Goal: Task Accomplishment & Management: Complete application form

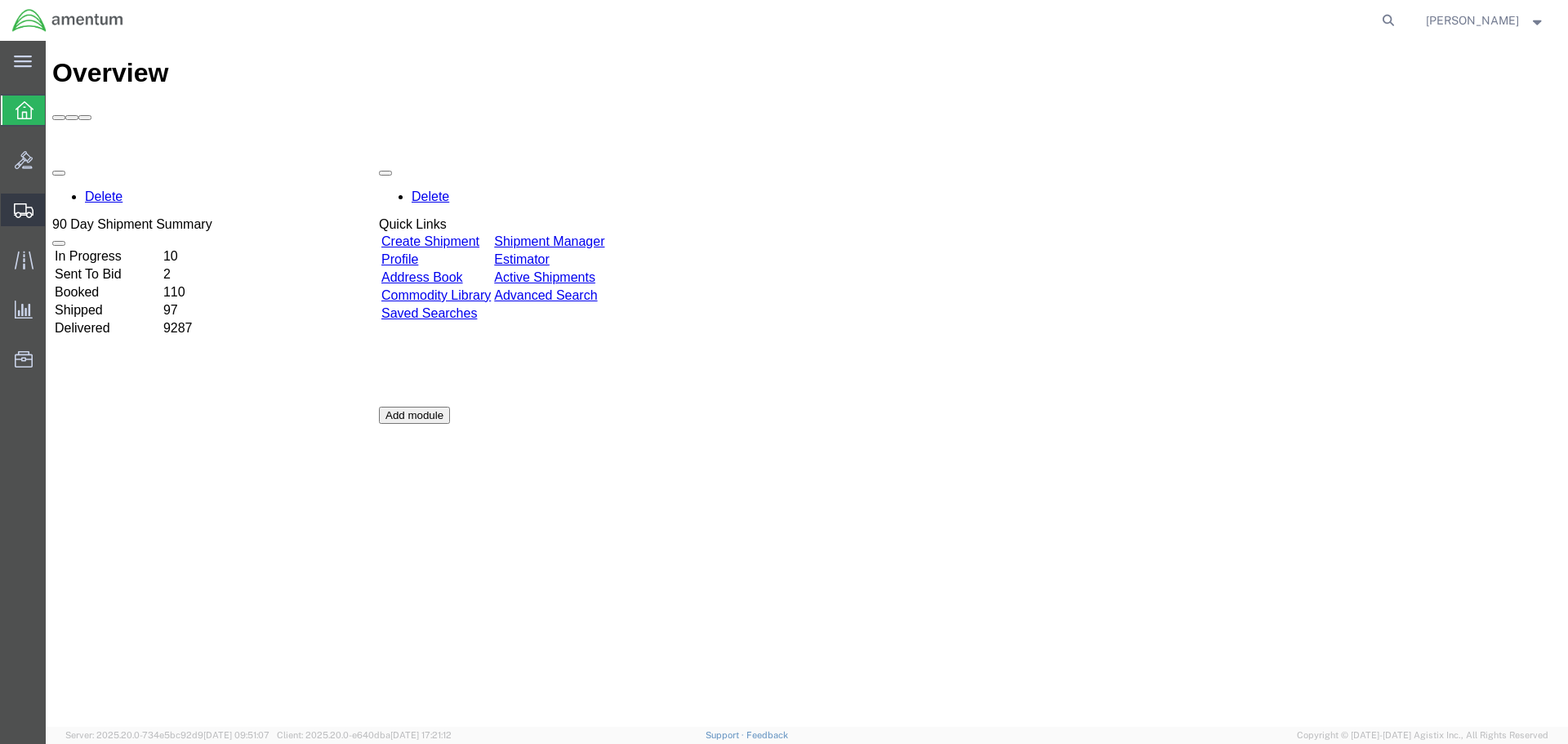
click at [57, 205] on span "Shipments" at bounding box center [50, 210] width 11 height 33
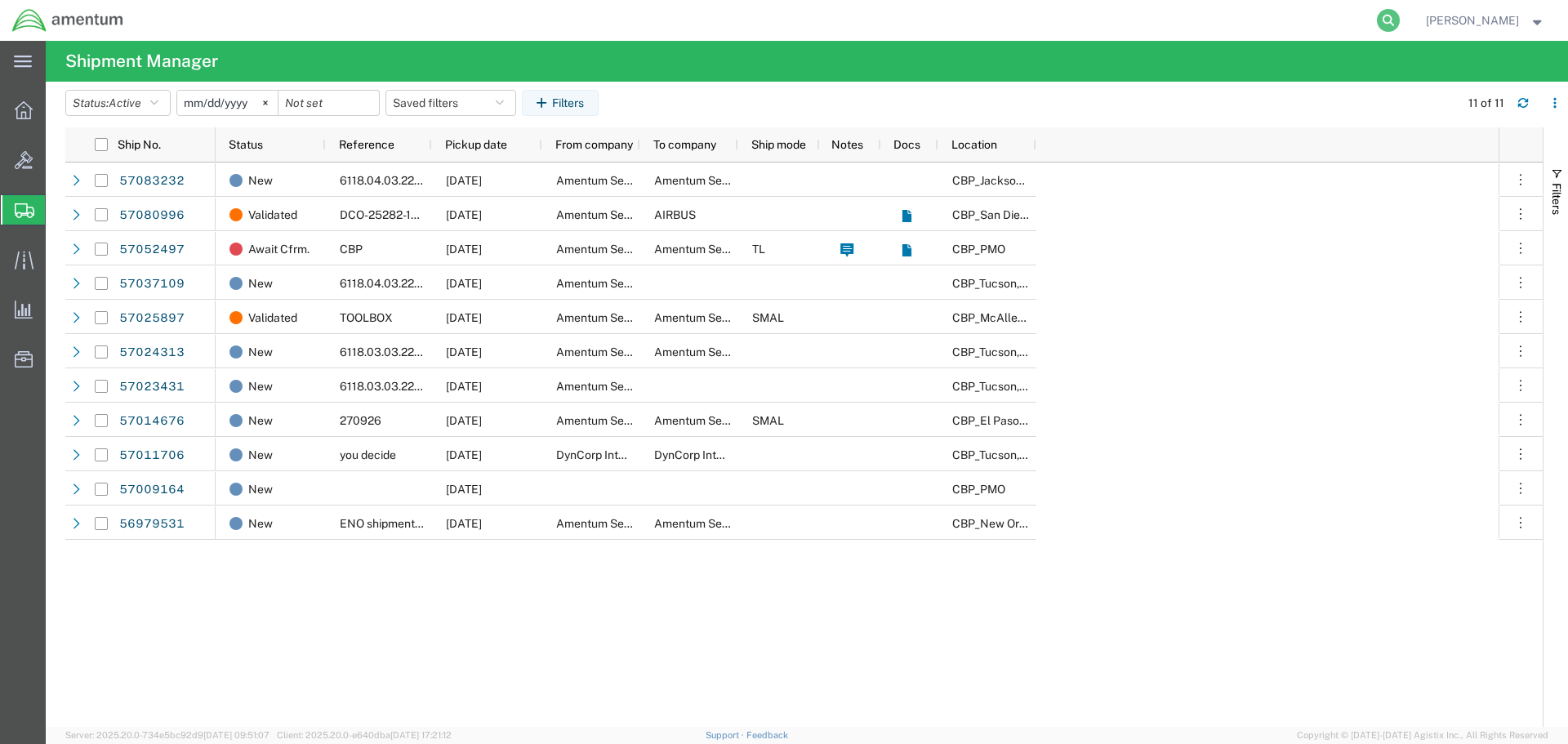
click at [1391, 19] on icon at bounding box center [1388, 20] width 23 height 23
click at [1100, 23] on input "search" at bounding box center [1128, 20] width 497 height 39
type input "57083232"
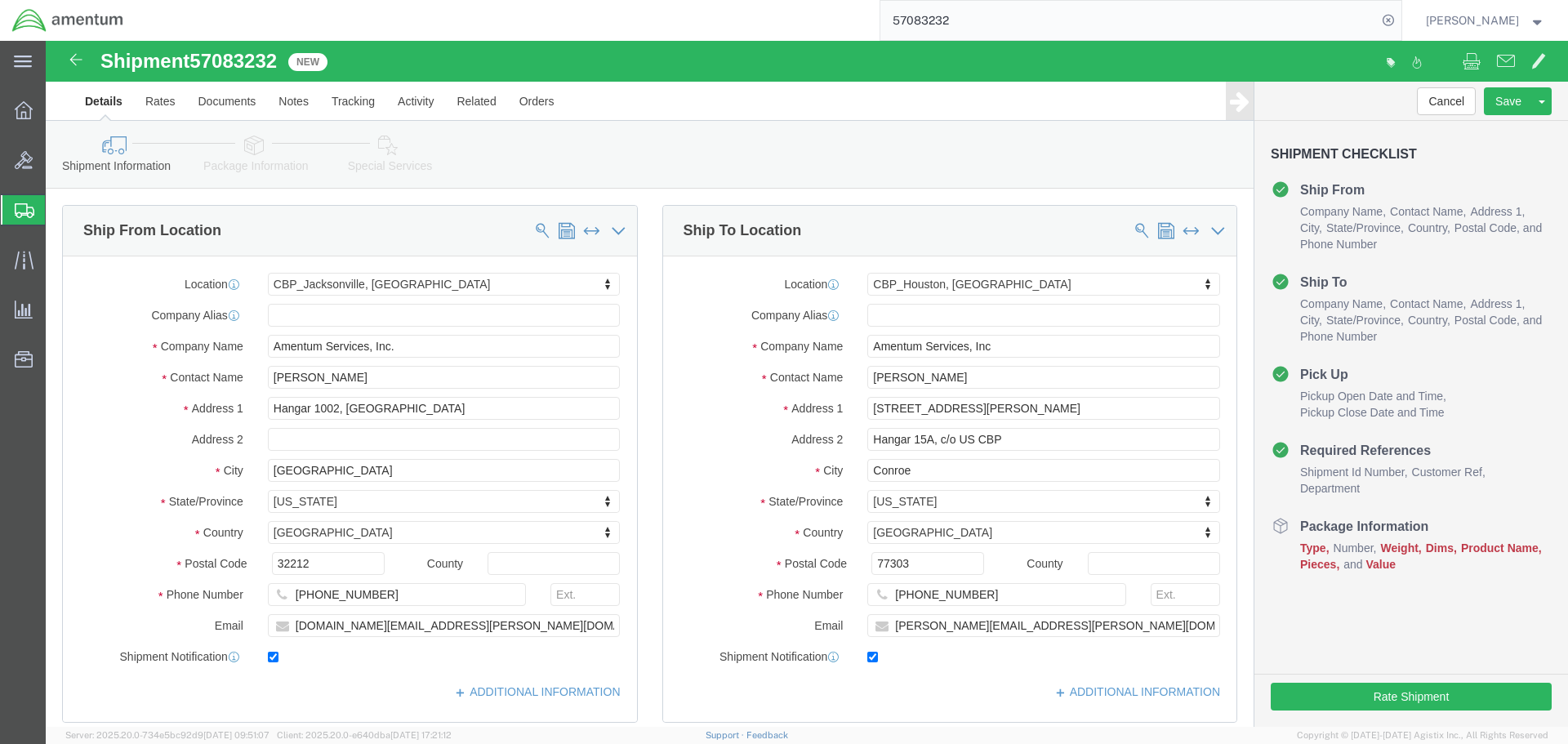
select select "49930"
select select "49929"
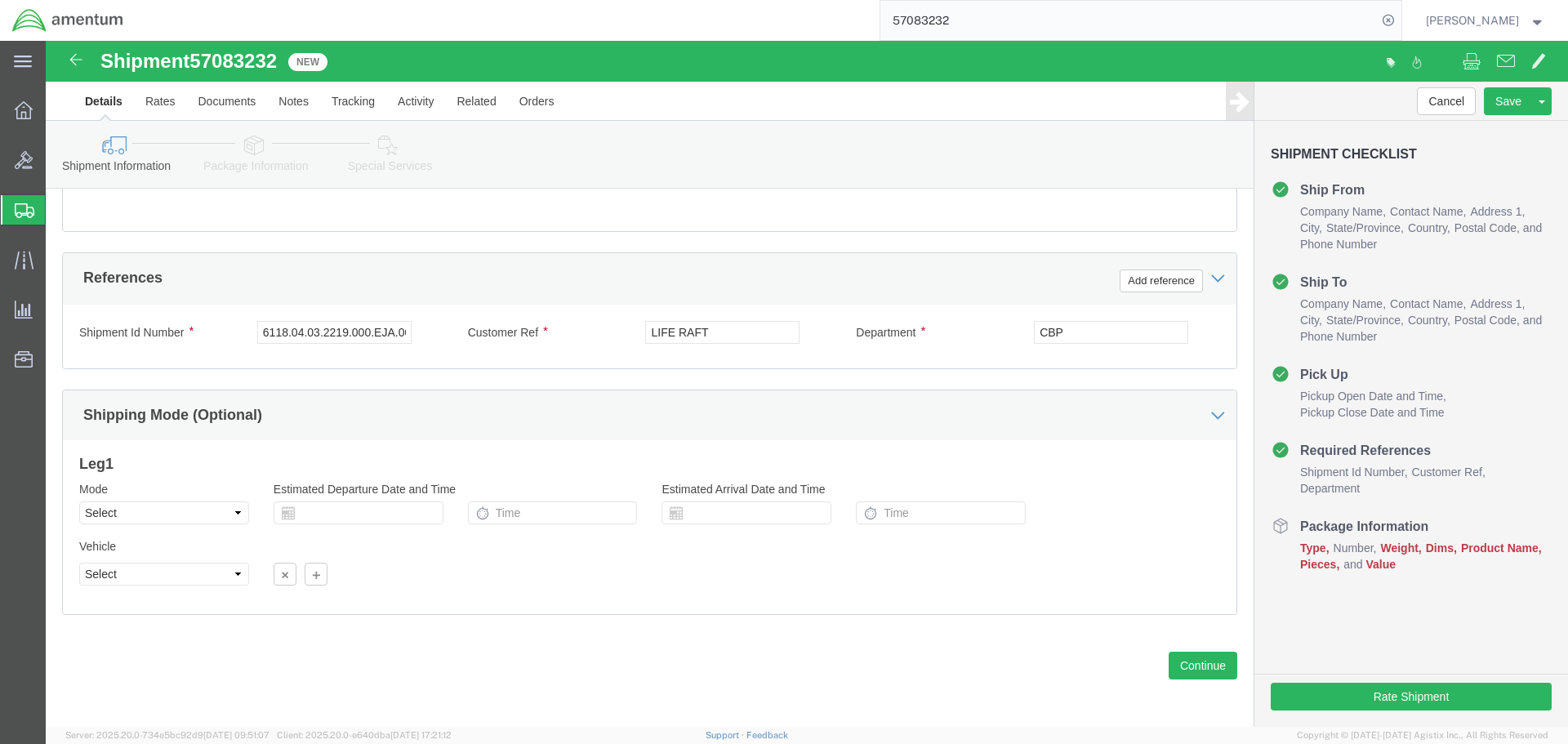
scroll to position [717, 0]
click button "Continue"
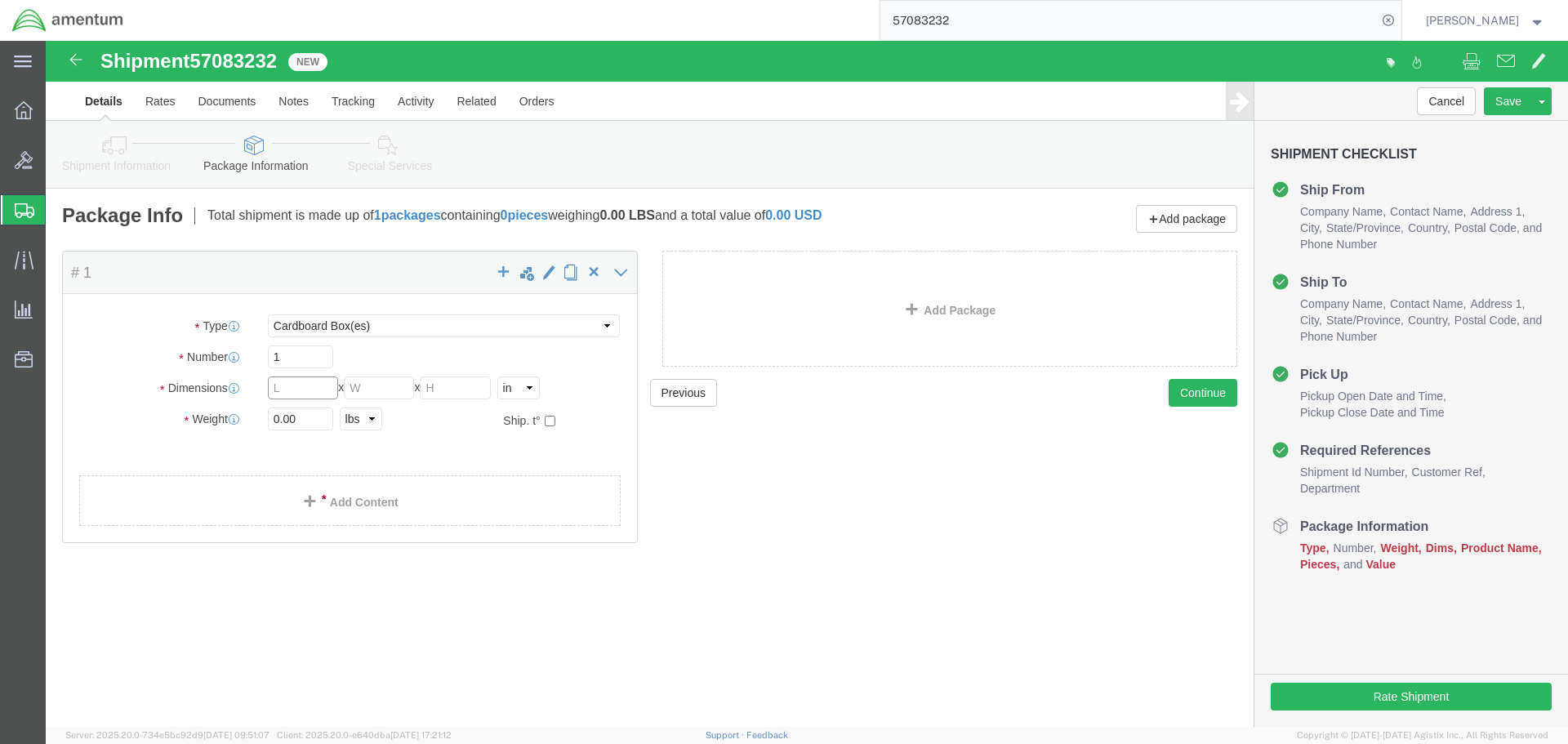
click input "text"
click input "0.00"
drag, startPoint x: 260, startPoint y: 377, endPoint x: 188, endPoint y: 387, distance: 72.7
click div "Weight 0.00 Select kgs lbs Ship. t°"
type input "42"
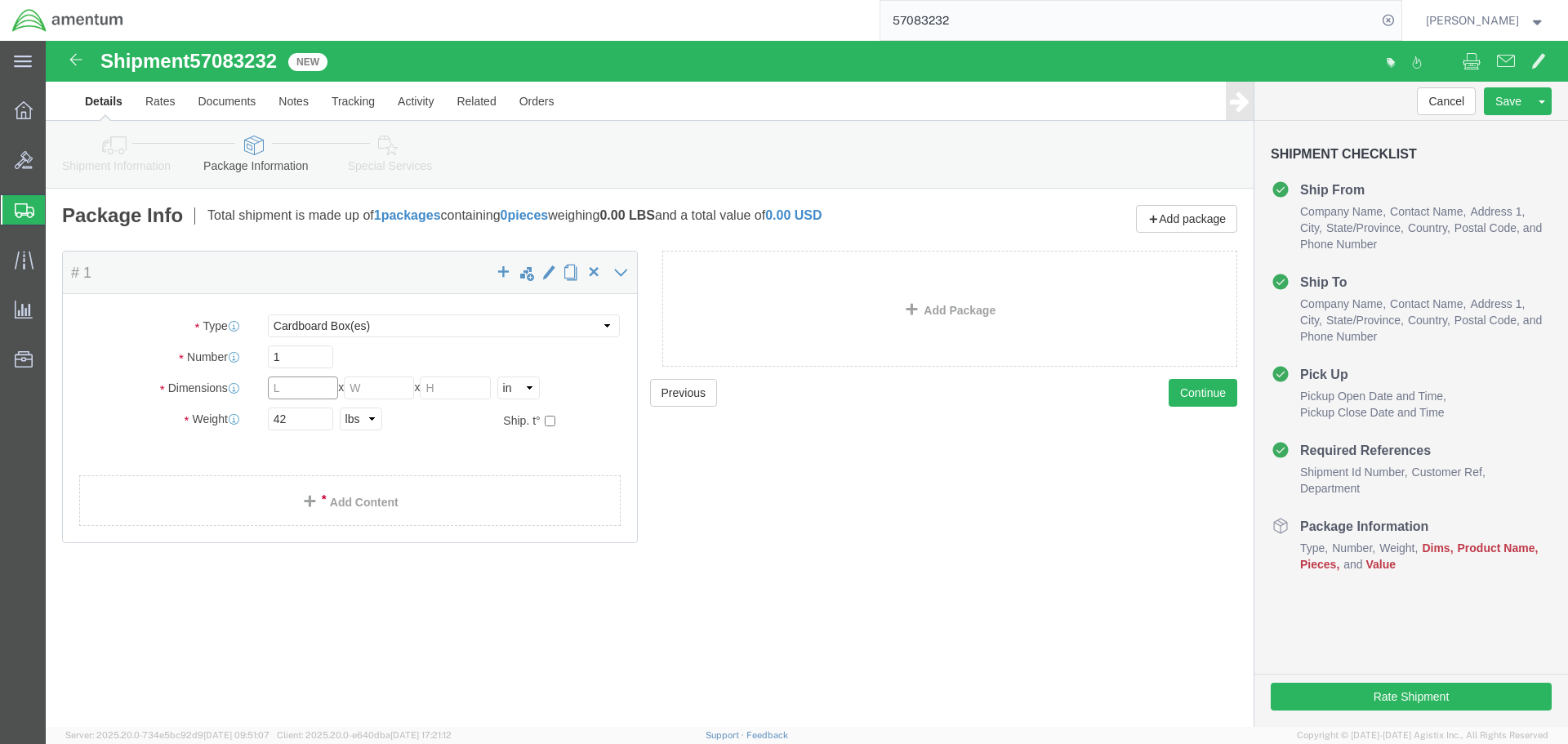
click input "text"
type input "36"
type input "24"
type input "12"
click input "42"
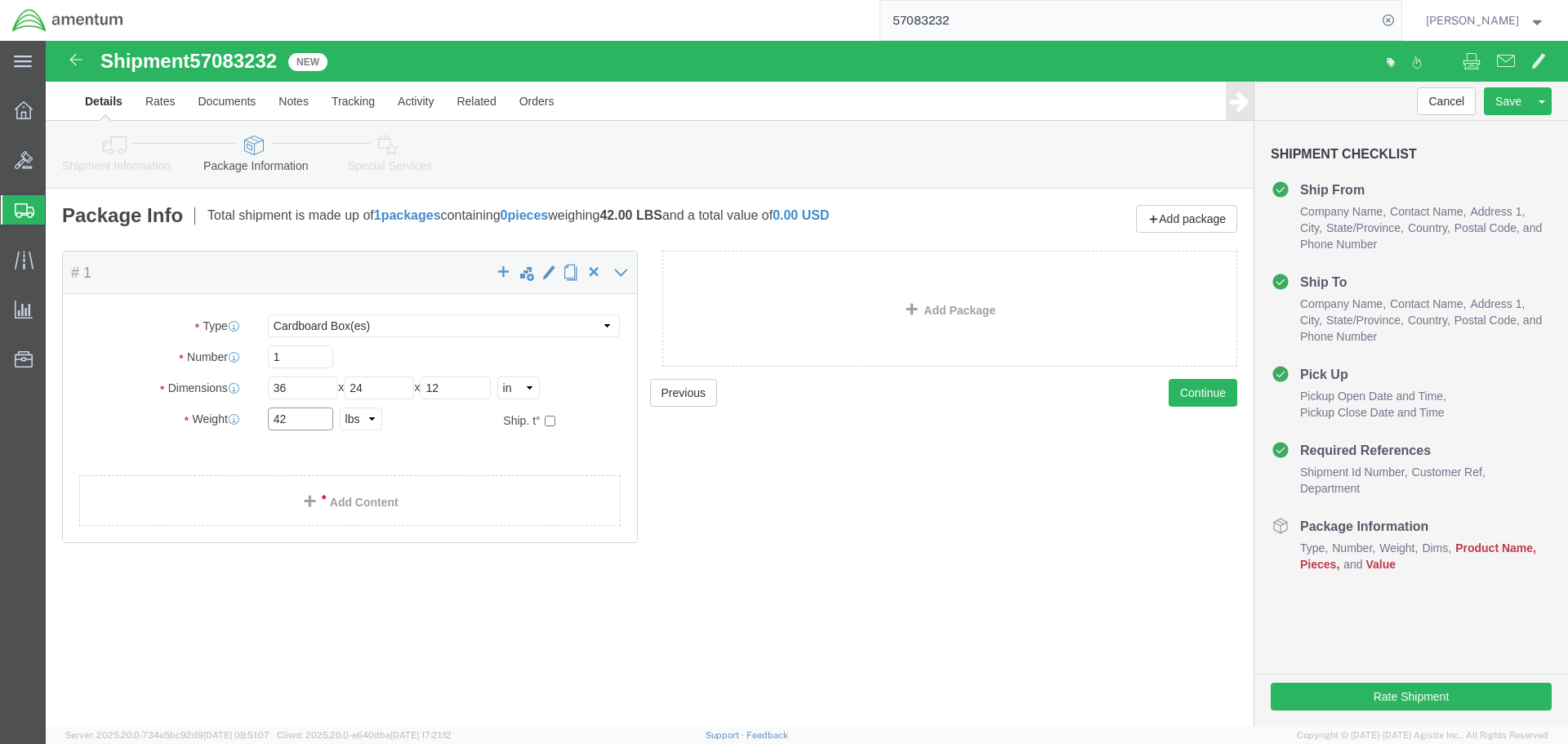
type input "4"
type input "75"
click link "Add Content"
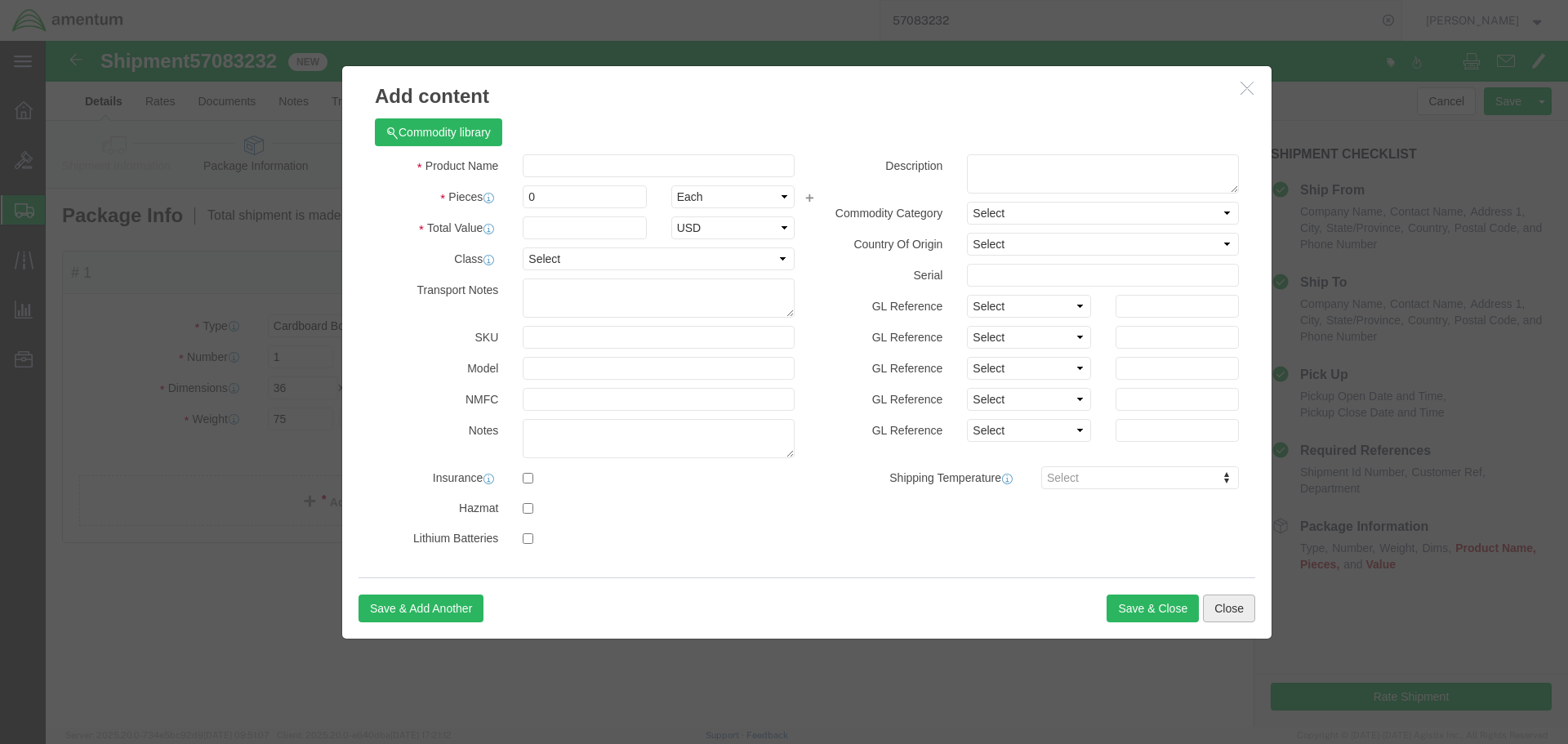
click button "Close"
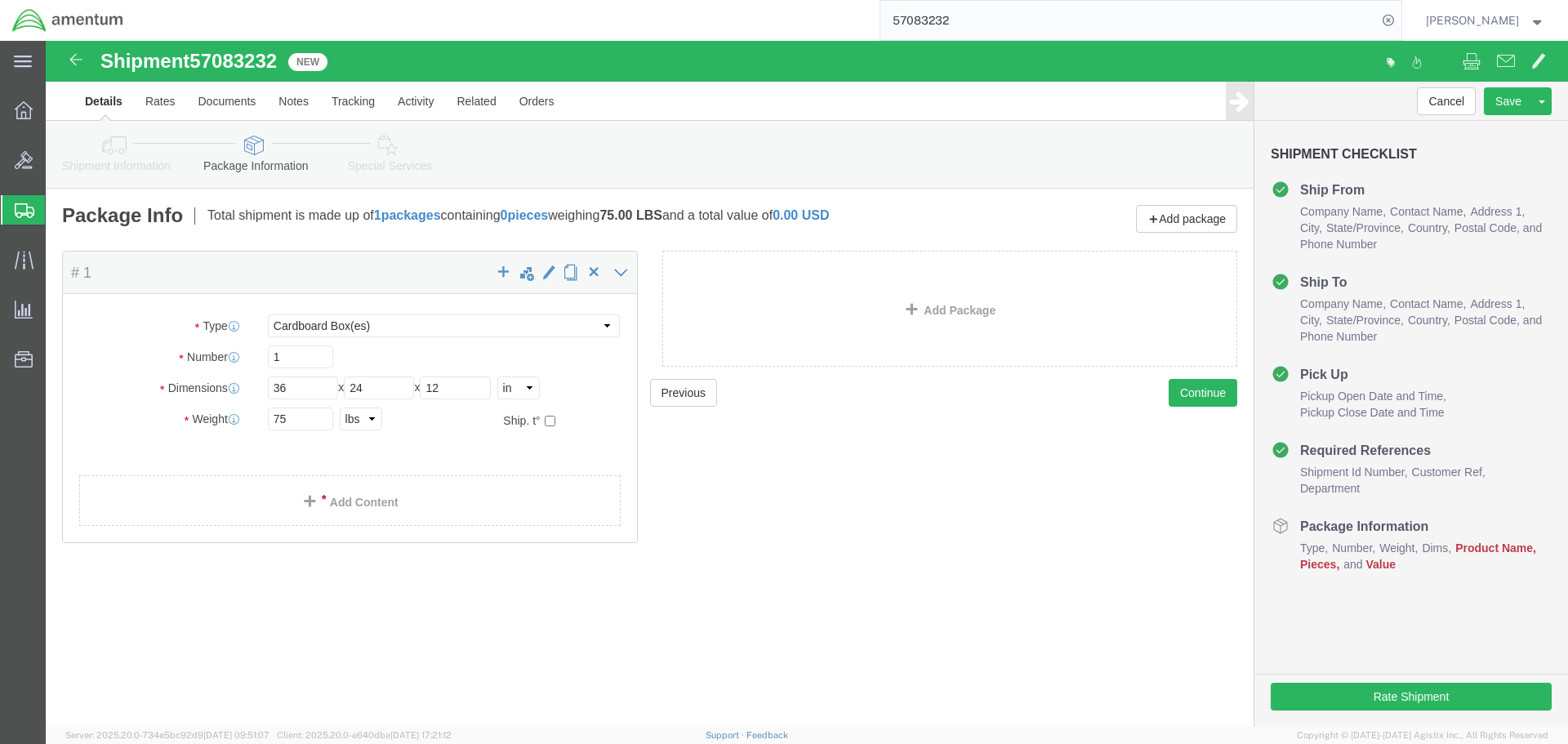
click icon
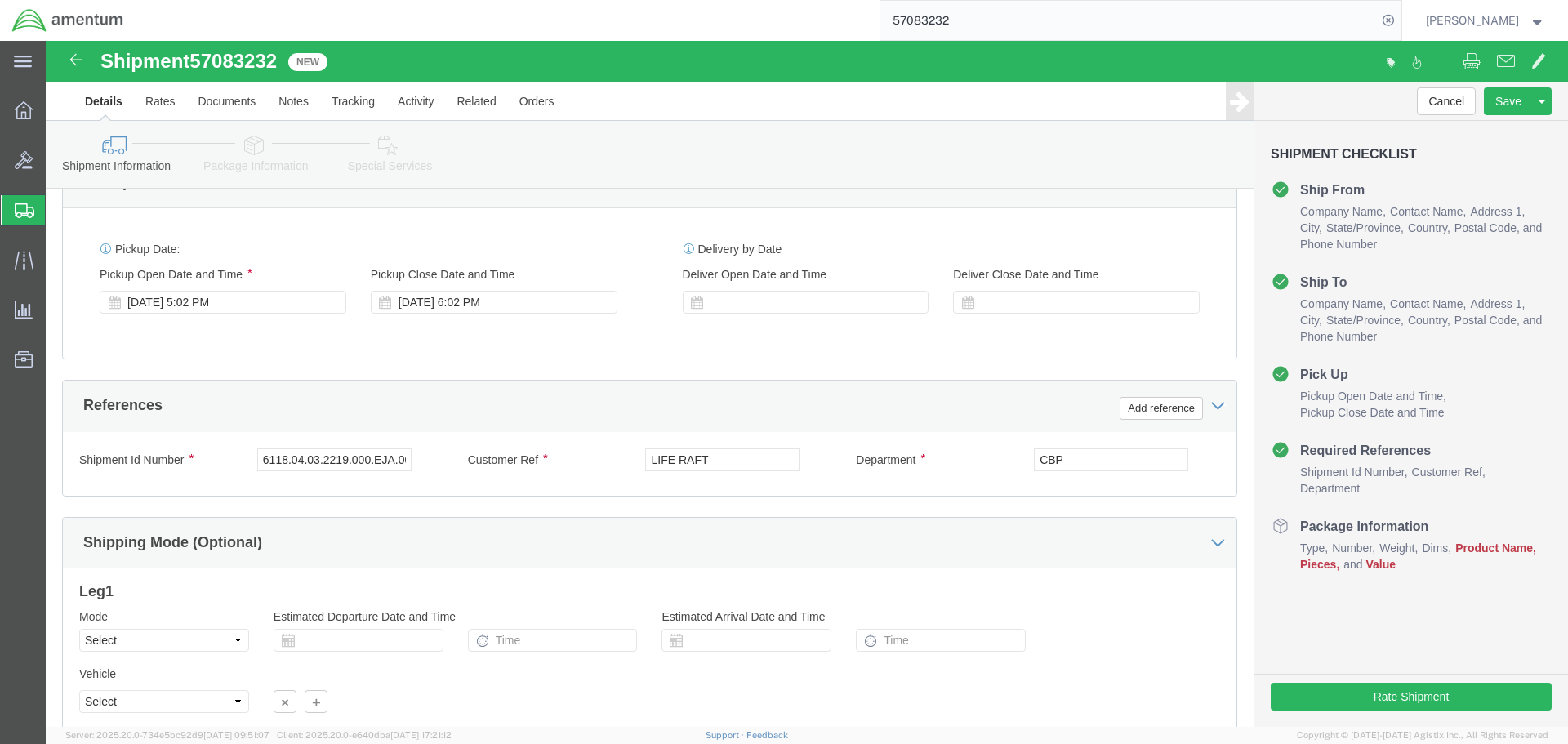
scroll to position [717, 0]
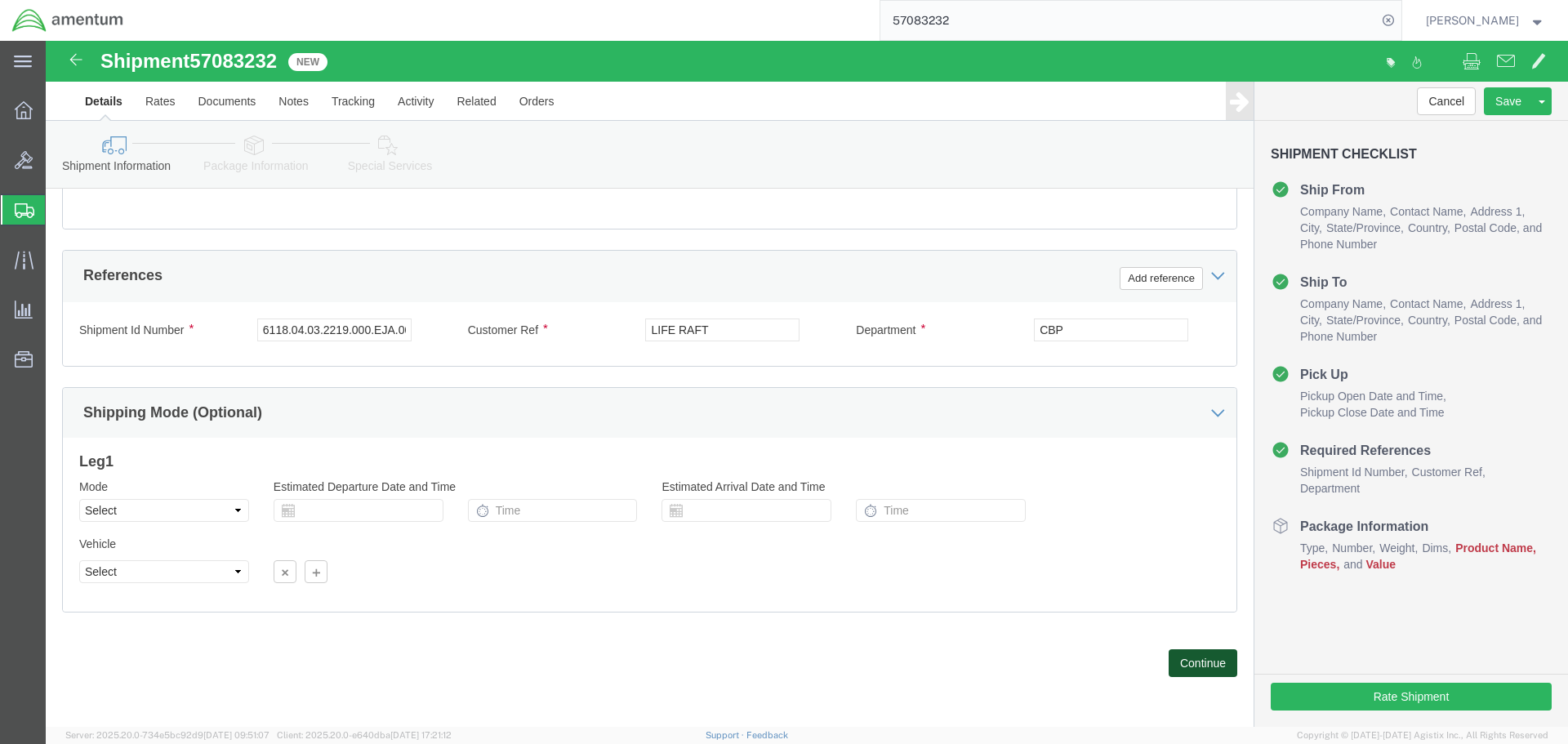
click button "Continue"
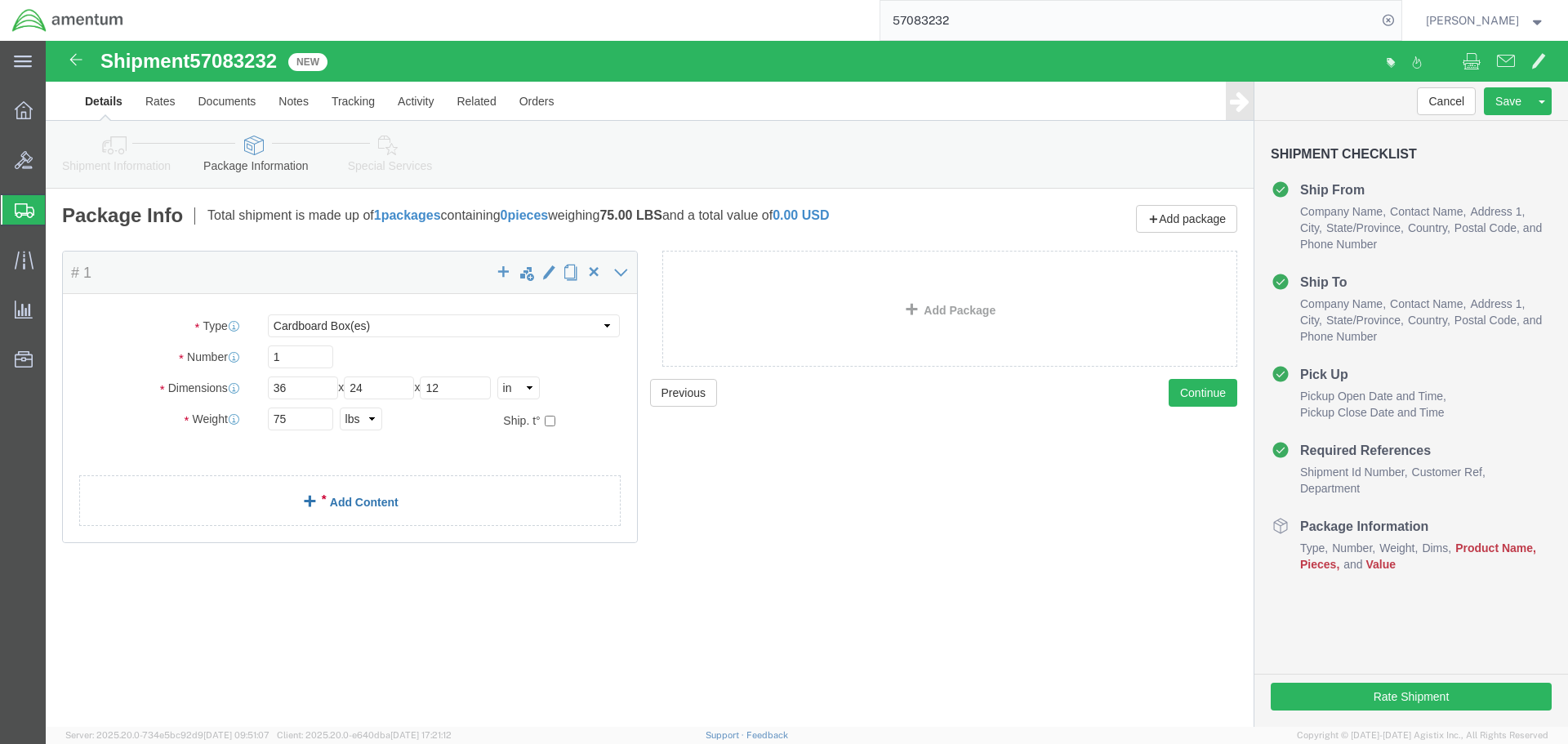
click link "Add Content"
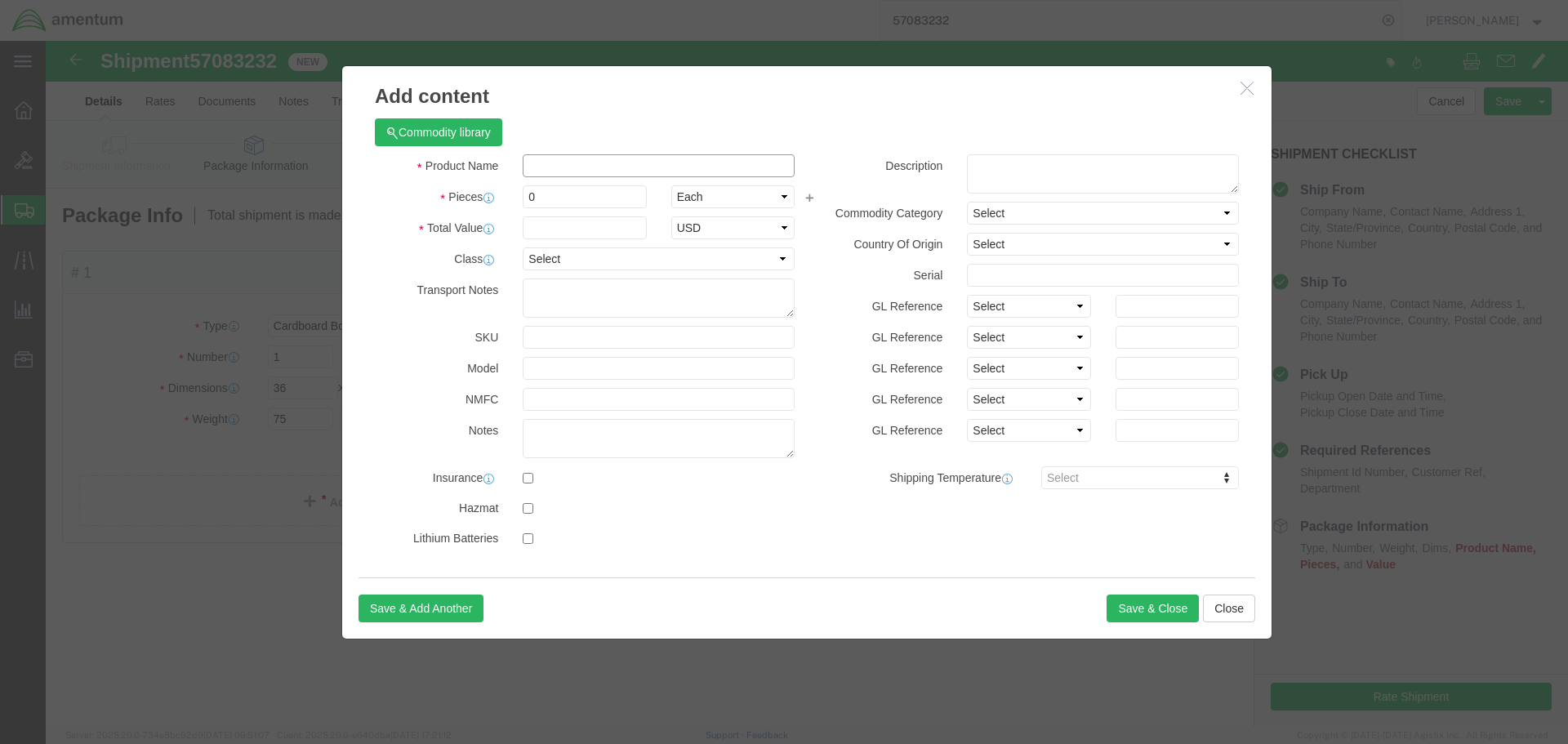
click input "text"
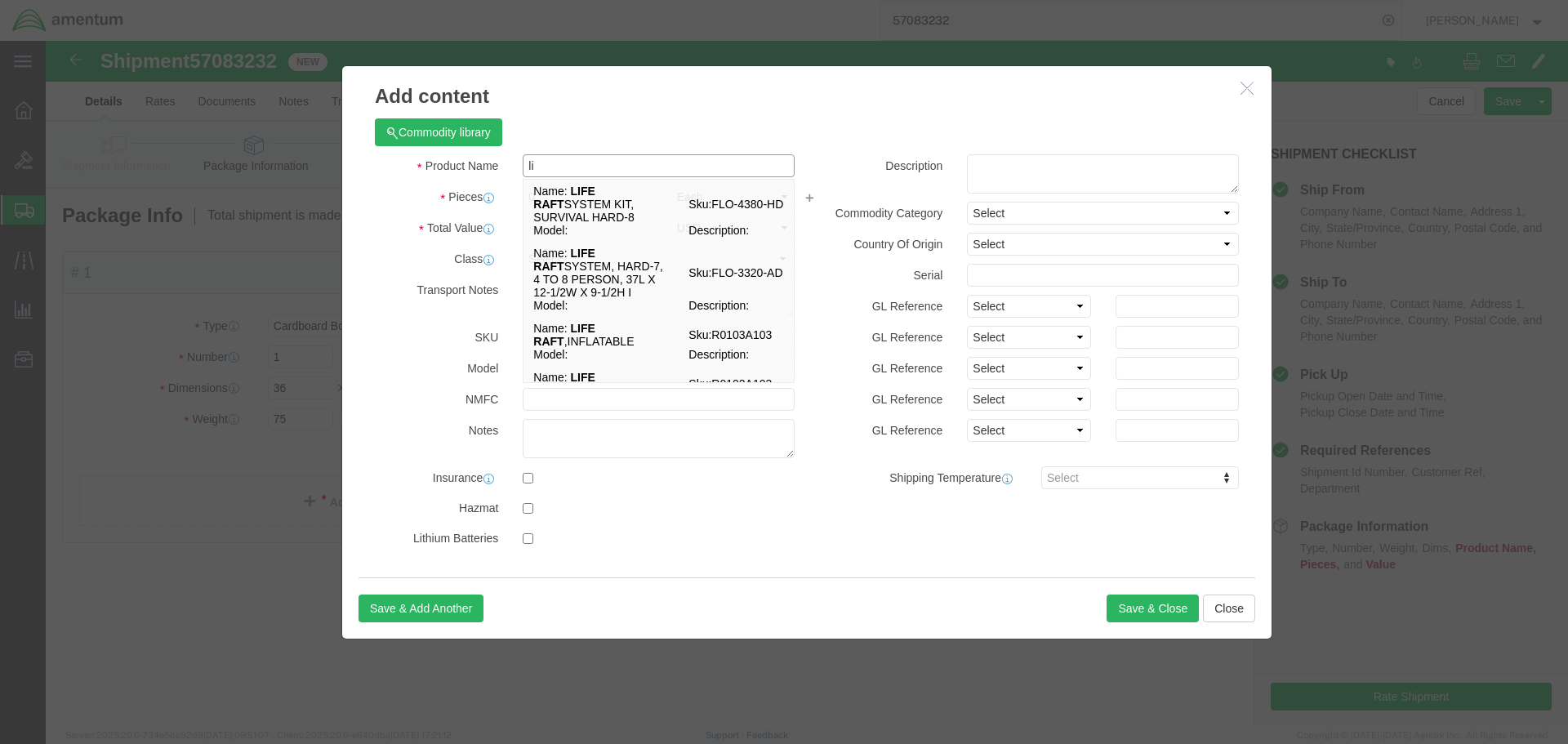
type input "l"
type input "LIFE RAFT"
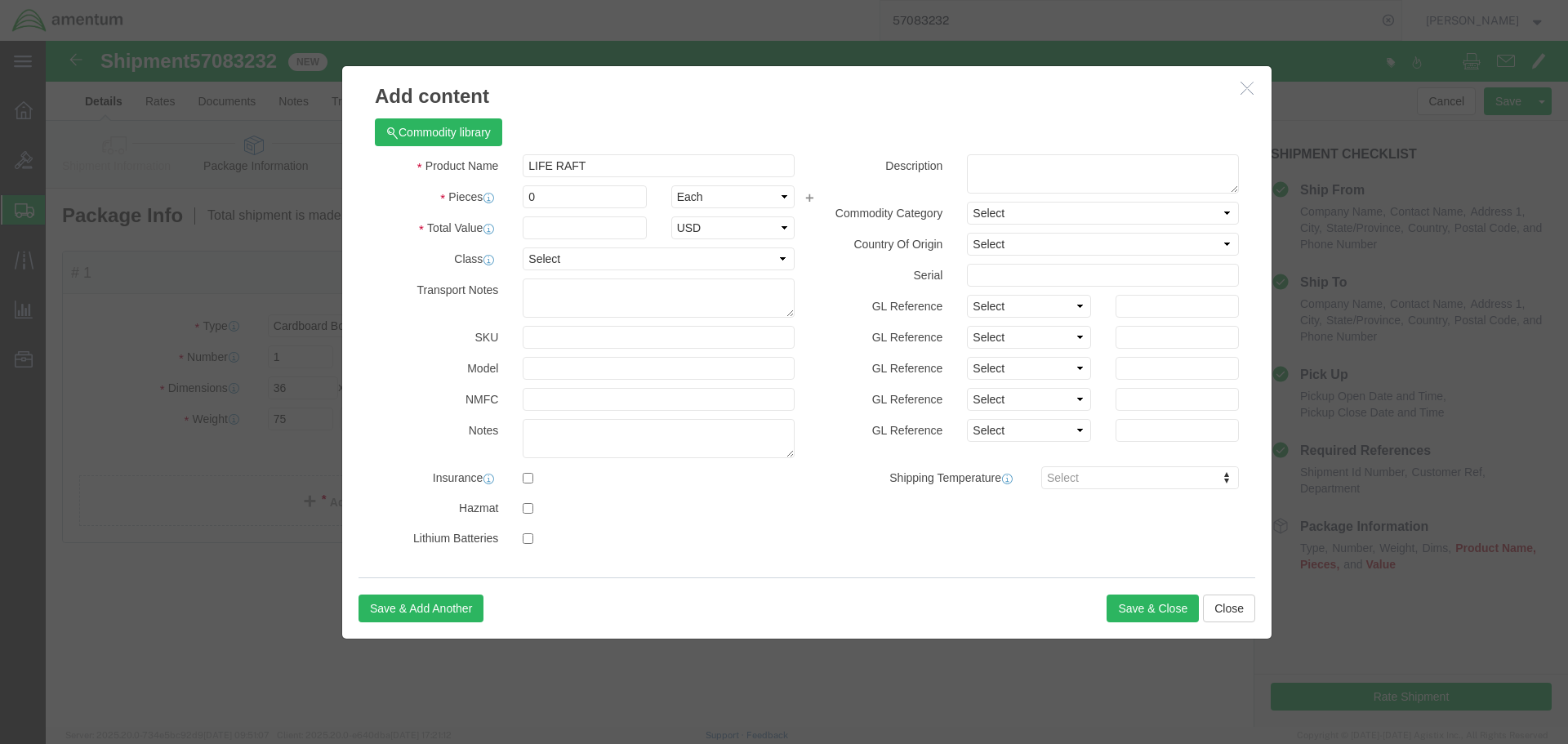
click h3 "Add content"
drag, startPoint x: 509, startPoint y: 159, endPoint x: 478, endPoint y: 158, distance: 31.0
click input "0"
type input "1"
click input "text"
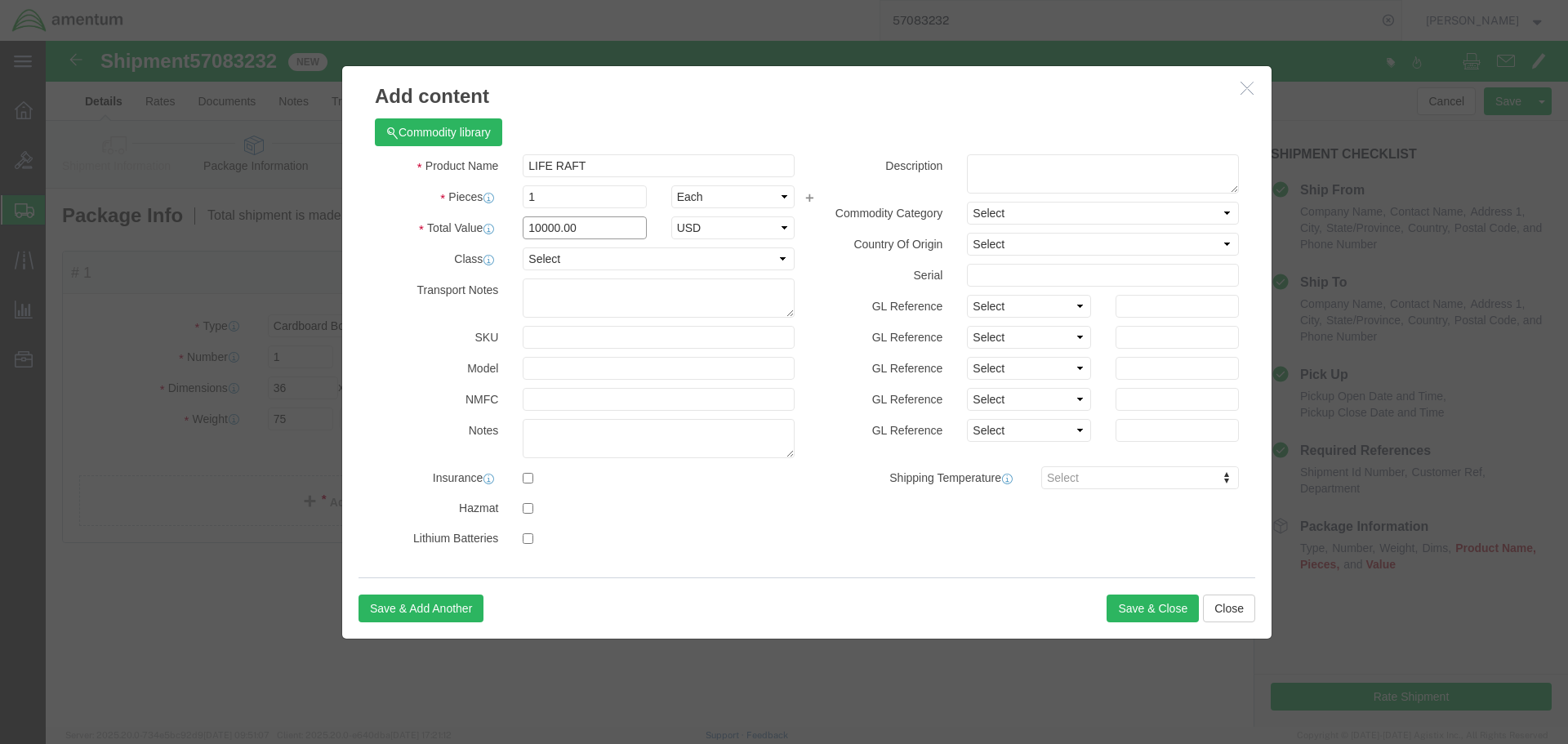
type input "10000.00"
click textarea
click input "checkbox"
checkbox input "true"
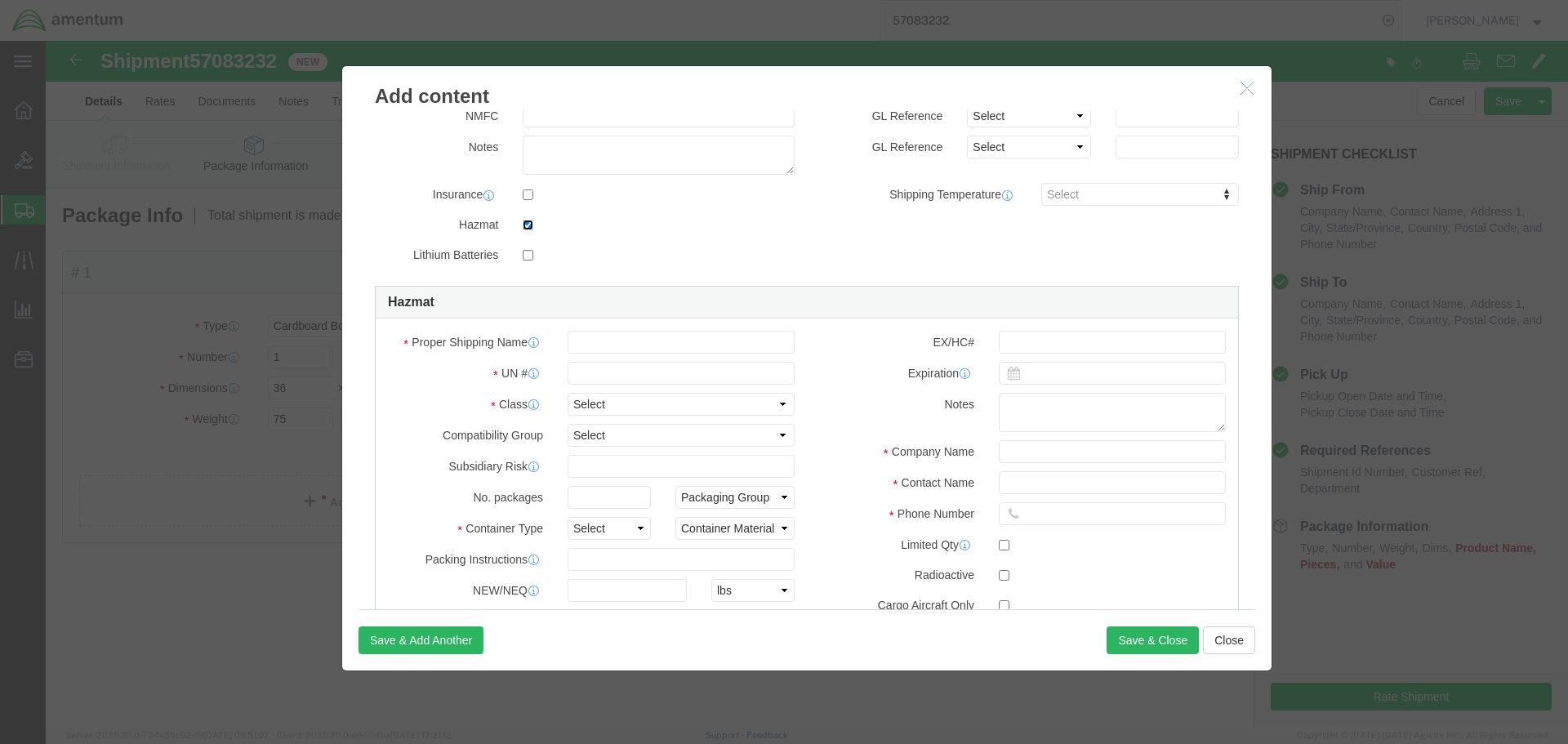
scroll to position [327, 0]
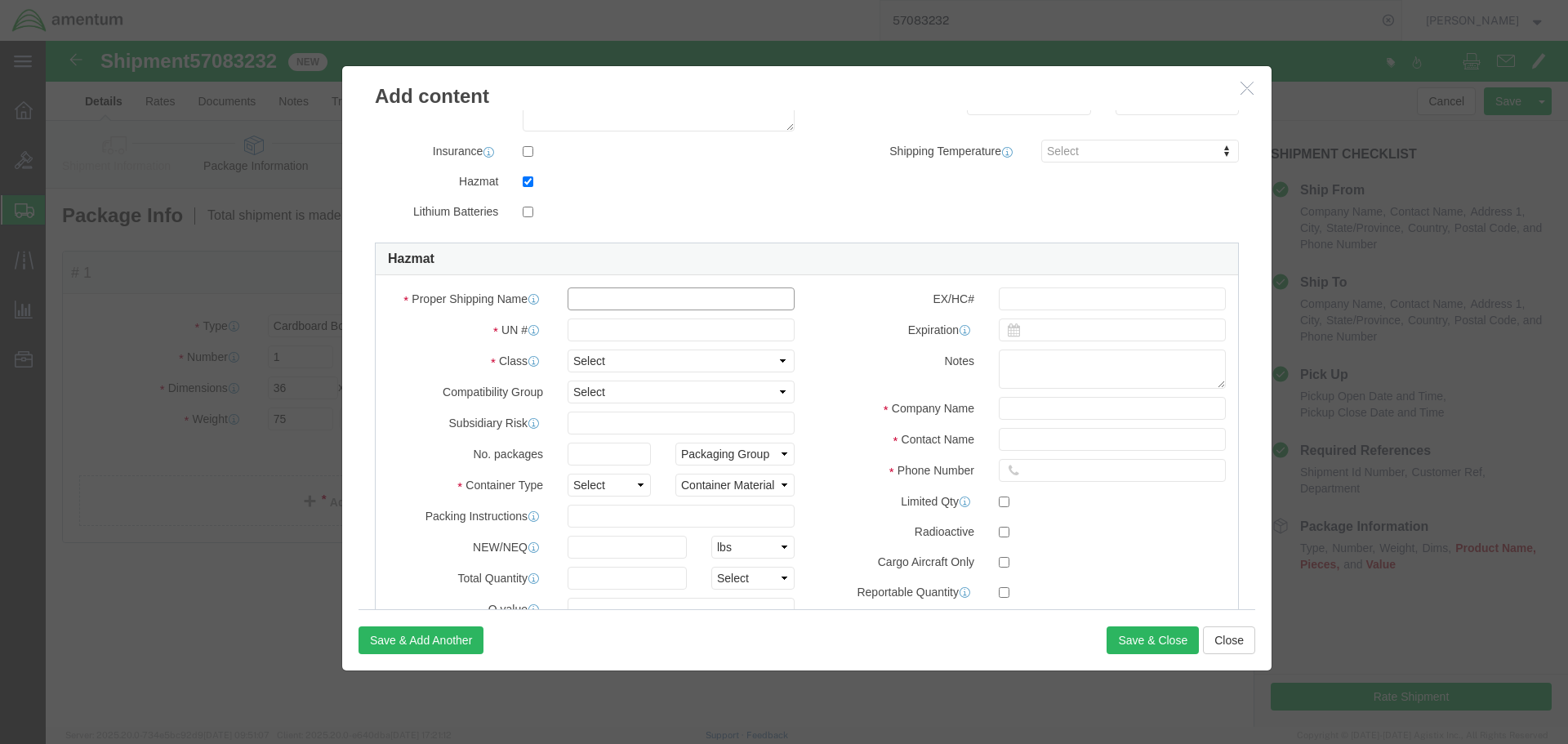
click input "text"
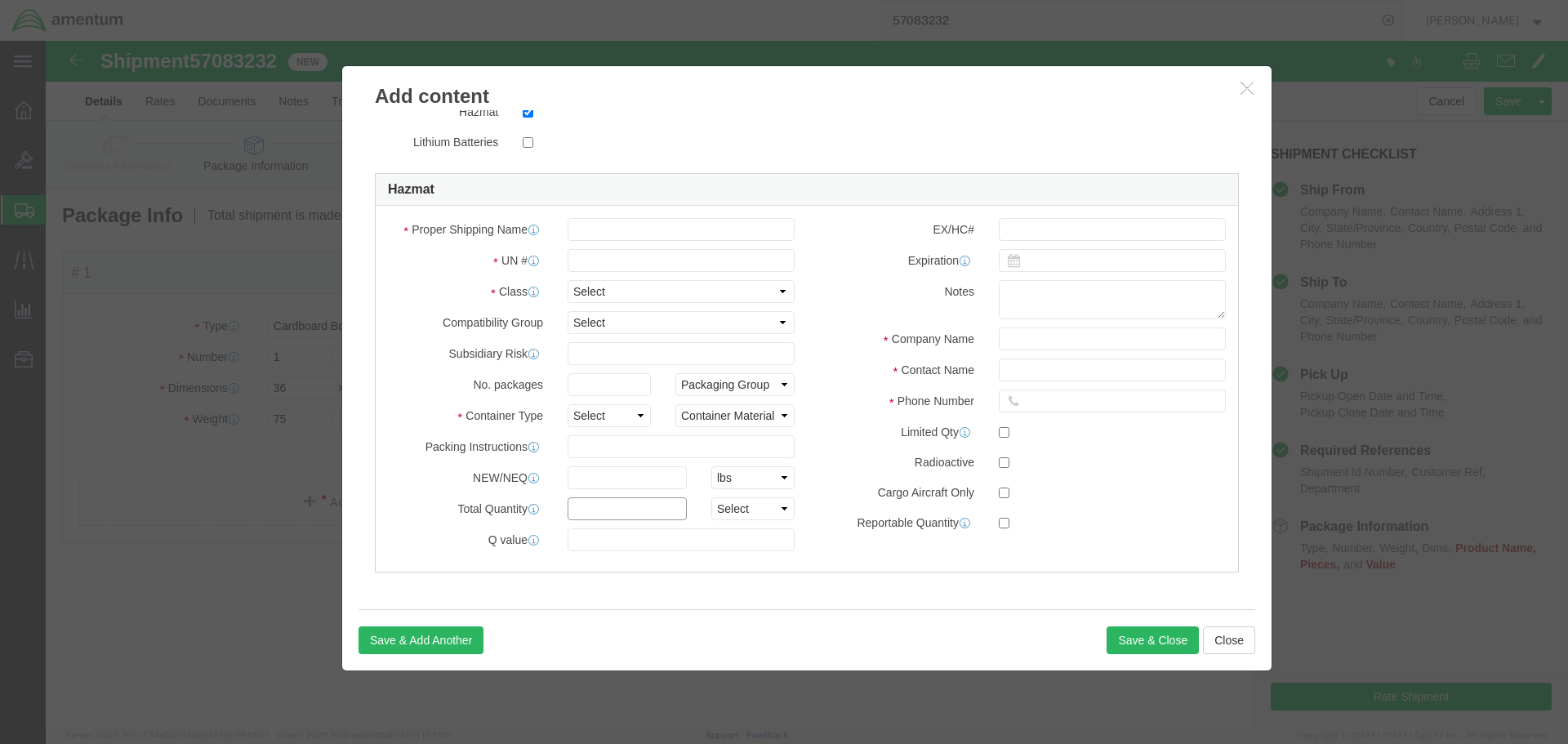
click input "text"
type input "34"
click select "Select curies gallons kgs lbs liters milliliters"
select select "KGS"
click select "Select curies gallons kgs lbs liters milliliters"
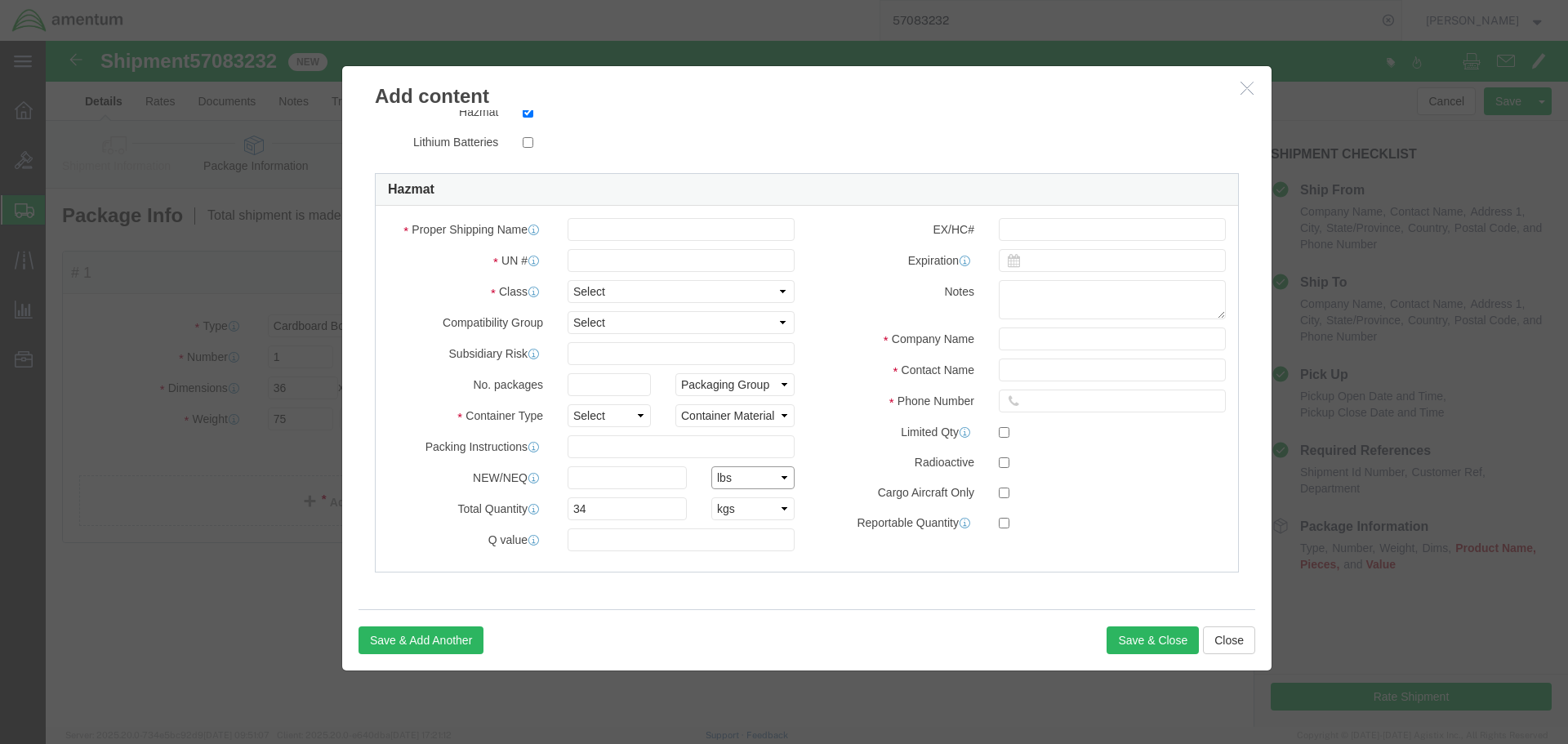
click select "Select kgs lbs"
select select
click select "Select kgs lbs"
click input "text"
paste input "Life Saving Appliances, self-inflating"
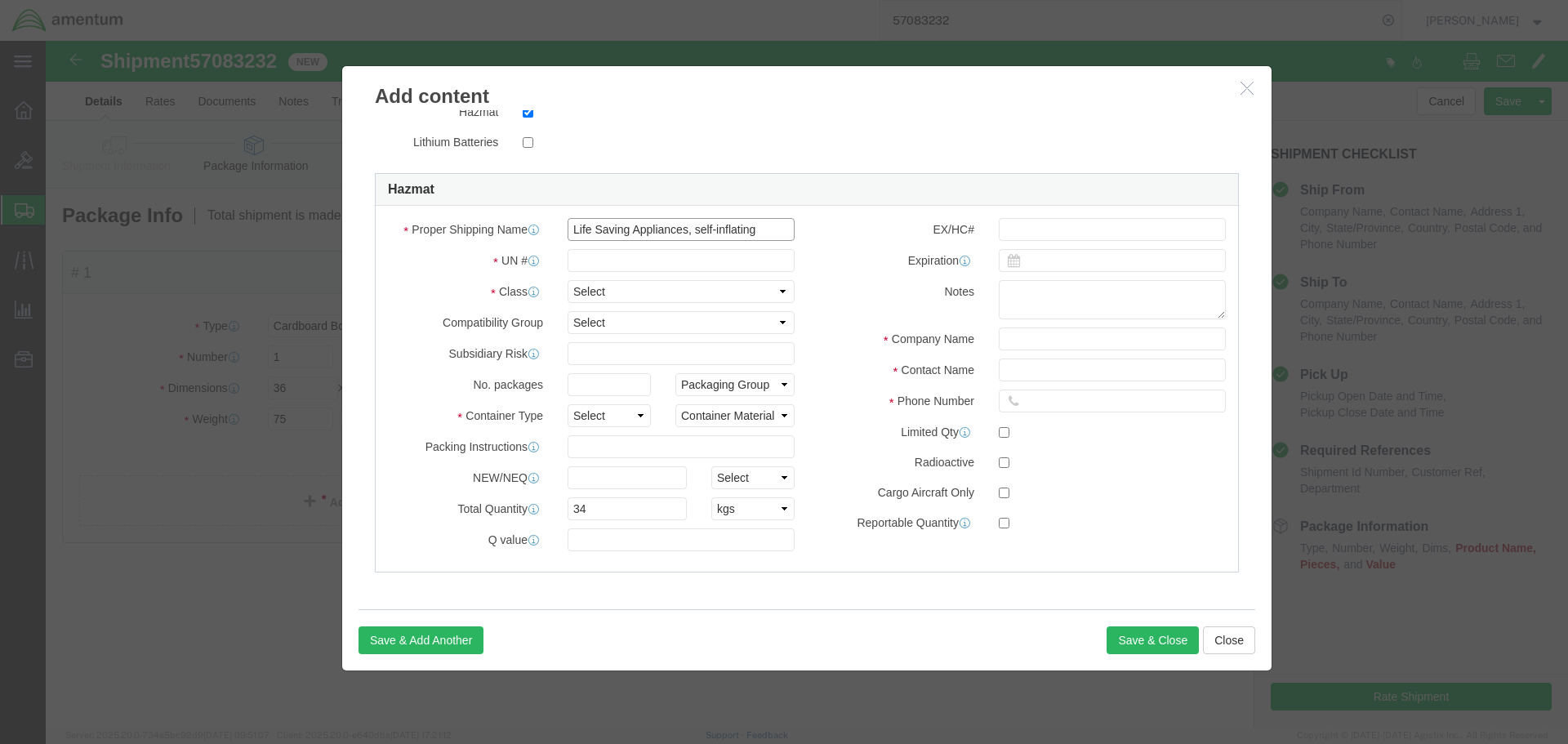
type input "Life Saving Appliances, self-inflating"
click input "text"
type input "2990"
click select "Select 1 Explosive 1.1 Explosive 1.2 Explosive 1.3 Explosive 1.4 Explosive 1.5 …"
select select "9 Miscellaneous"
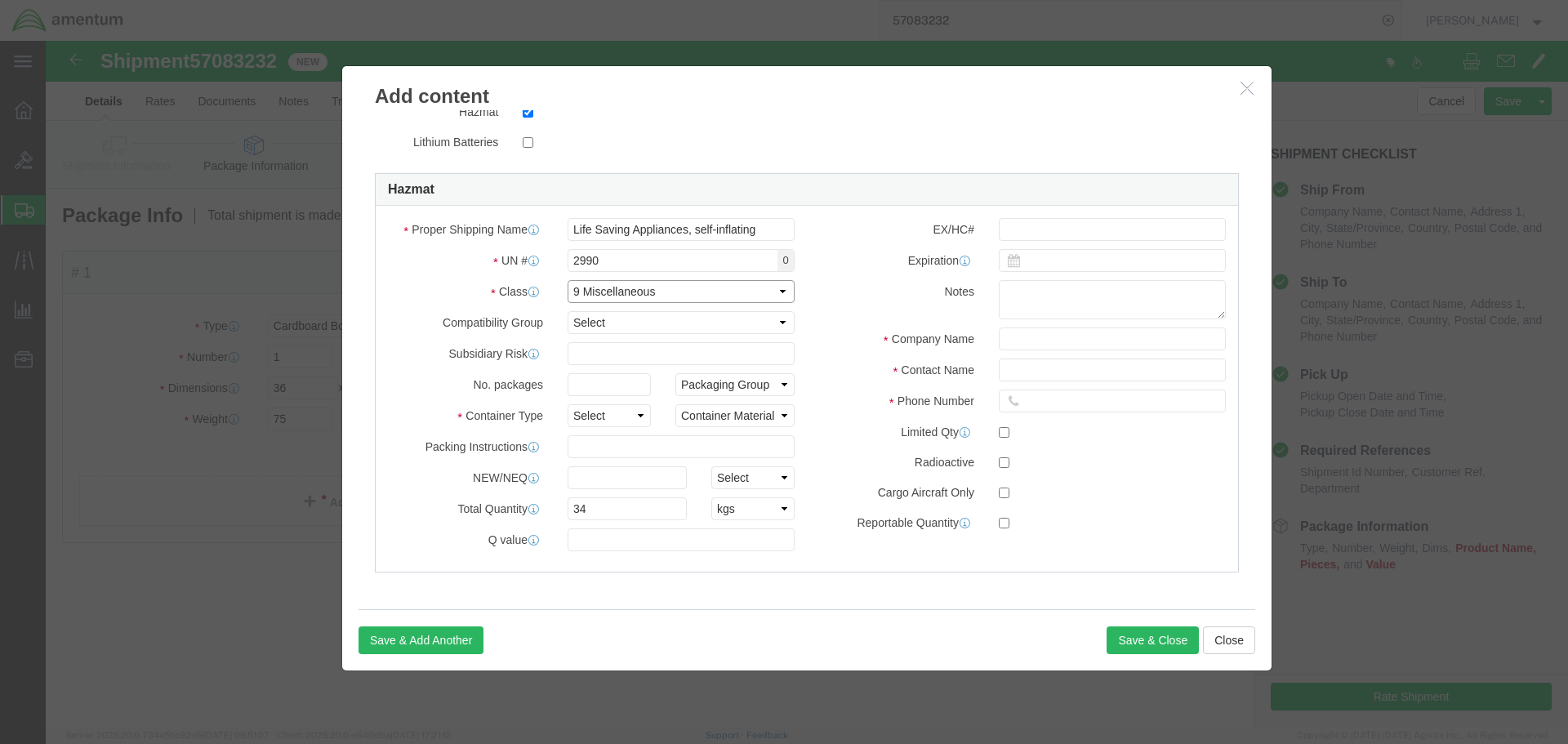
click select "Select 1 Explosive 1.1 Explosive 1.2 Explosive 1.3 Explosive 1.4 Explosive 1.5 …"
click input "text"
type input "1"
click select "Packaging Group I II III"
click label "Company Name"
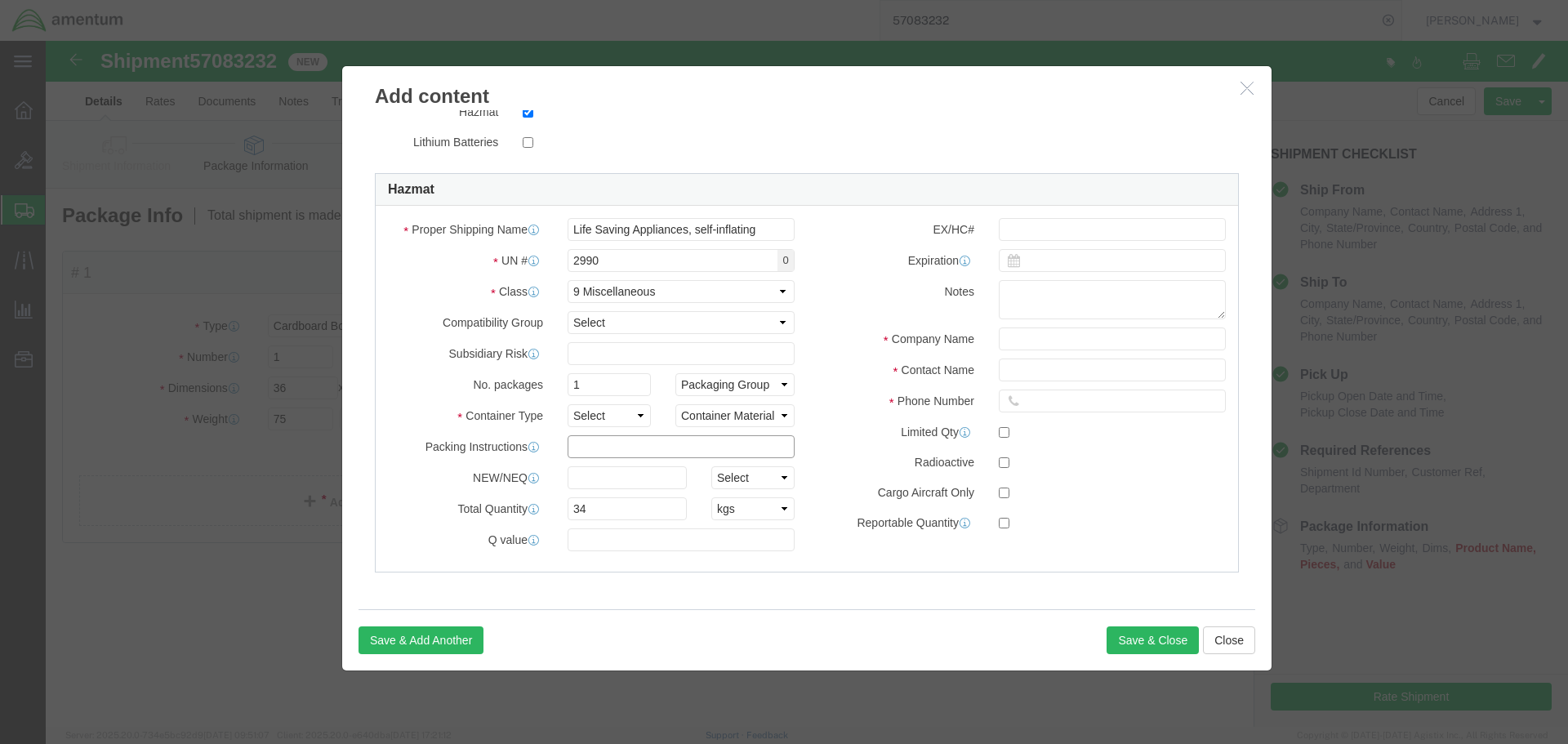
click input "text"
type input "955"
click input "text"
drag, startPoint x: 1034, startPoint y: 294, endPoint x: 953, endPoint y: 310, distance: 82.6
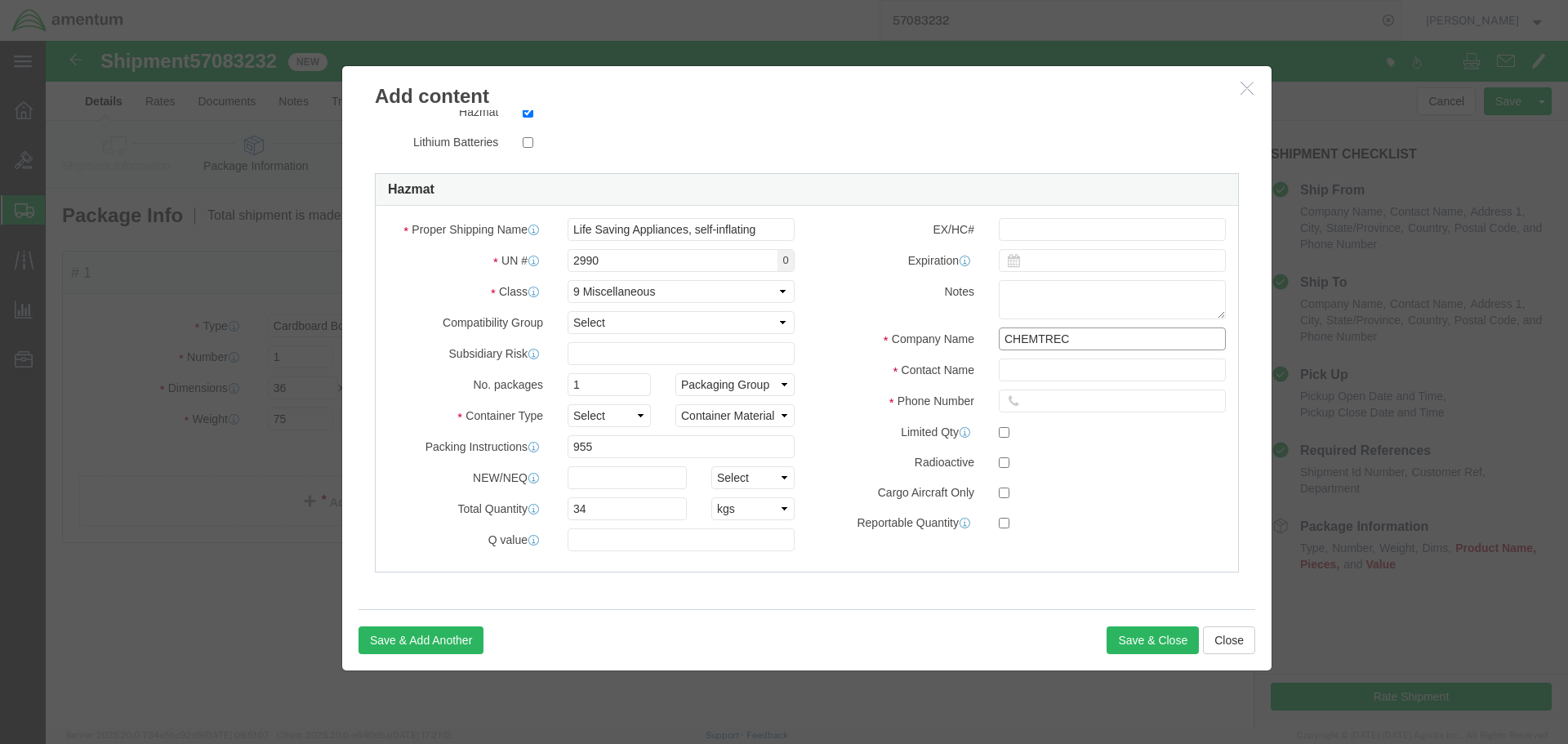
click div "EX/HC# Expiration Notes Company Name CHEMTREC Contact Name Phone Number Limited…"
type input "CHEMTREC"
click input "text"
paste input "CHEMTREC"
type input "CHEMTREC"
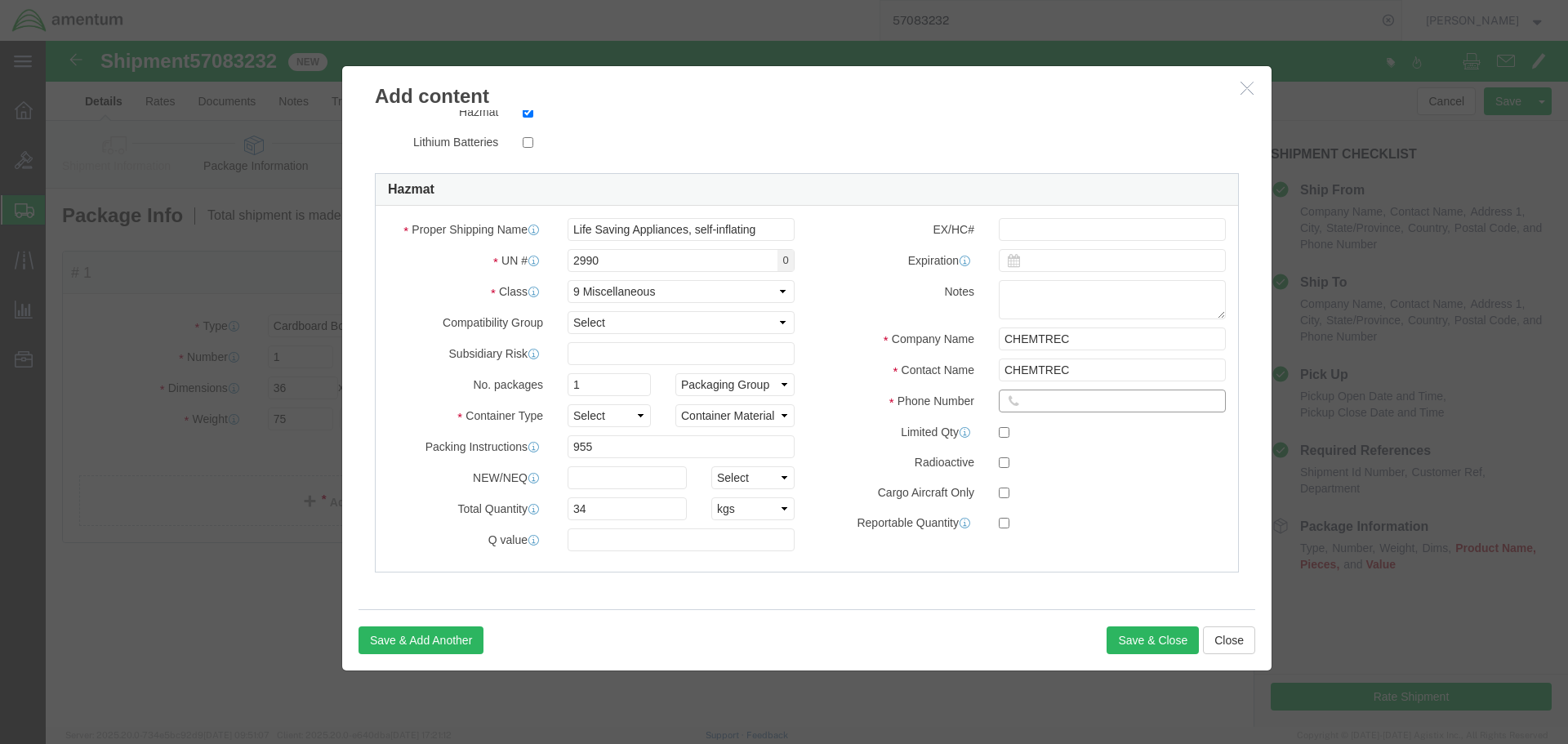
click input "text"
type input "7035273.887"
click div "Product Name LIFE RAFT LIFE RAFT Pieces 1 Select Bag Barrels 100Board Feet Bott…"
click select "Select 1 - Drums 2 - Reserved 3 - Jerricans 4 - Boxes 5 - Bags 6 - Composite Pa…"
select select "BOXES"
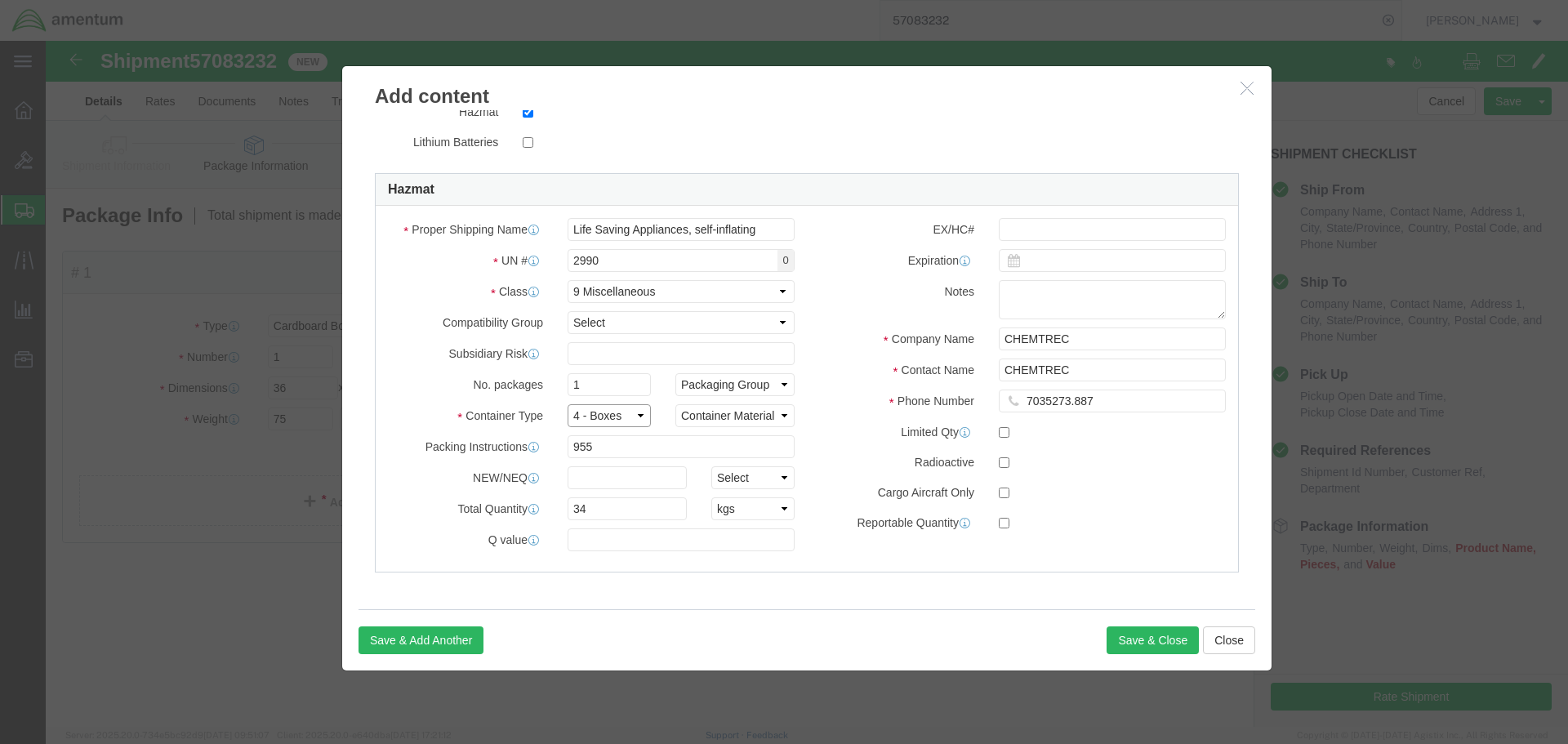
click select "Select 1 - Drums 2 - Reserved 3 - Jerricans 4 - Boxes 5 - Bags 6 - Composite Pa…"
click select "Container Material A - Steel (all types and surface treatments) B - Aluminum C …"
click label "Company Name"
click select "Select 1 - Drums 2 - Reserved 3 - Jerricans 4 - Boxes 5 - Bags 6 - Composite Pa…"
click div "EX/HC# Expiration Notes Company Name CHEMTREC Contact Name CHEMTREC Phone Numbe…"
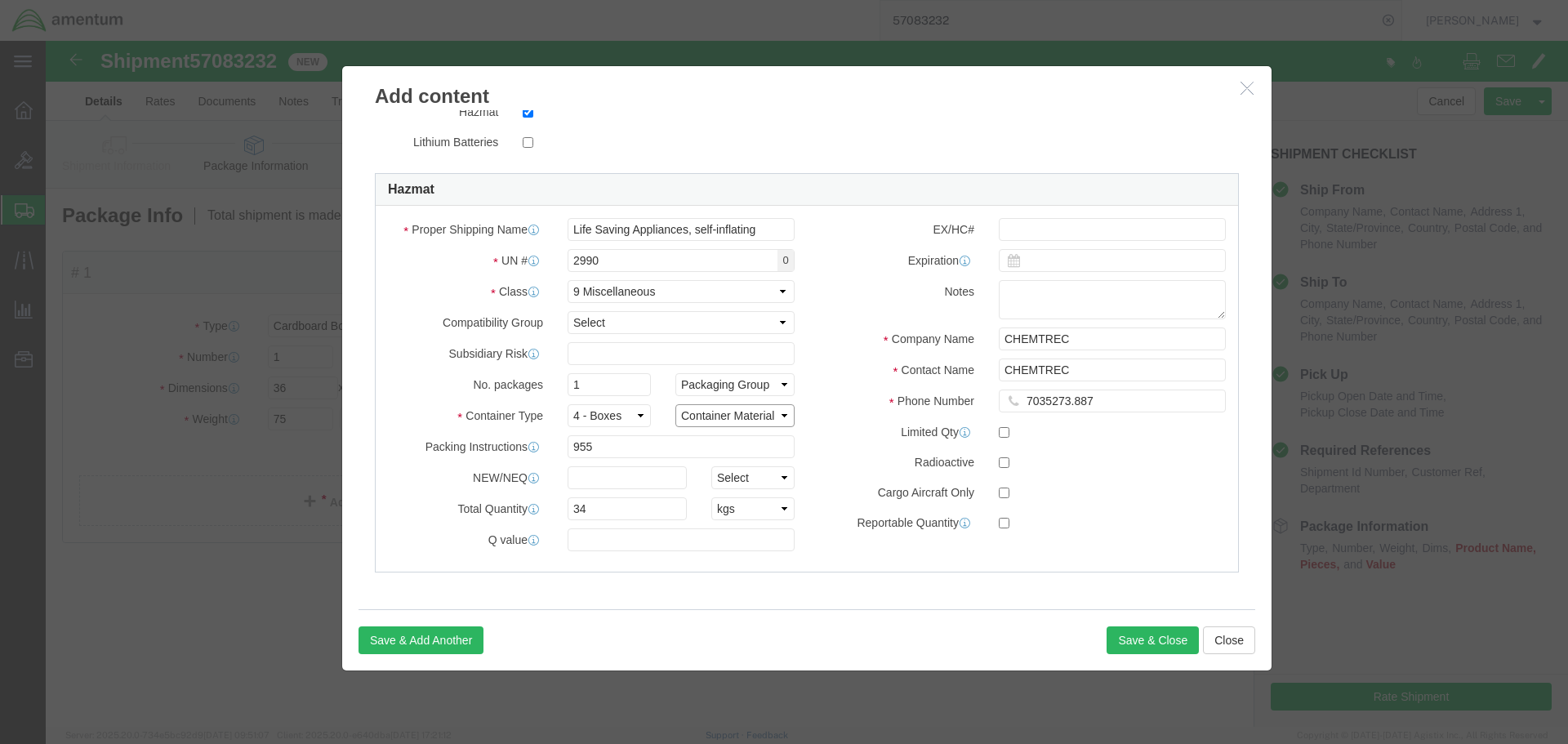
click select "Container Material A - Steel (all types and surface treatments) B - Aluminum C …"
select select "FIBERBOARD"
click select "Container Material A - Steel (all types and surface treatments) B - Aluminum C …"
click select "Select 1 - Drums 2 - Reserved 3 - Jerricans 4 - Boxes 5 - Bags 6 - Composite Pa…"
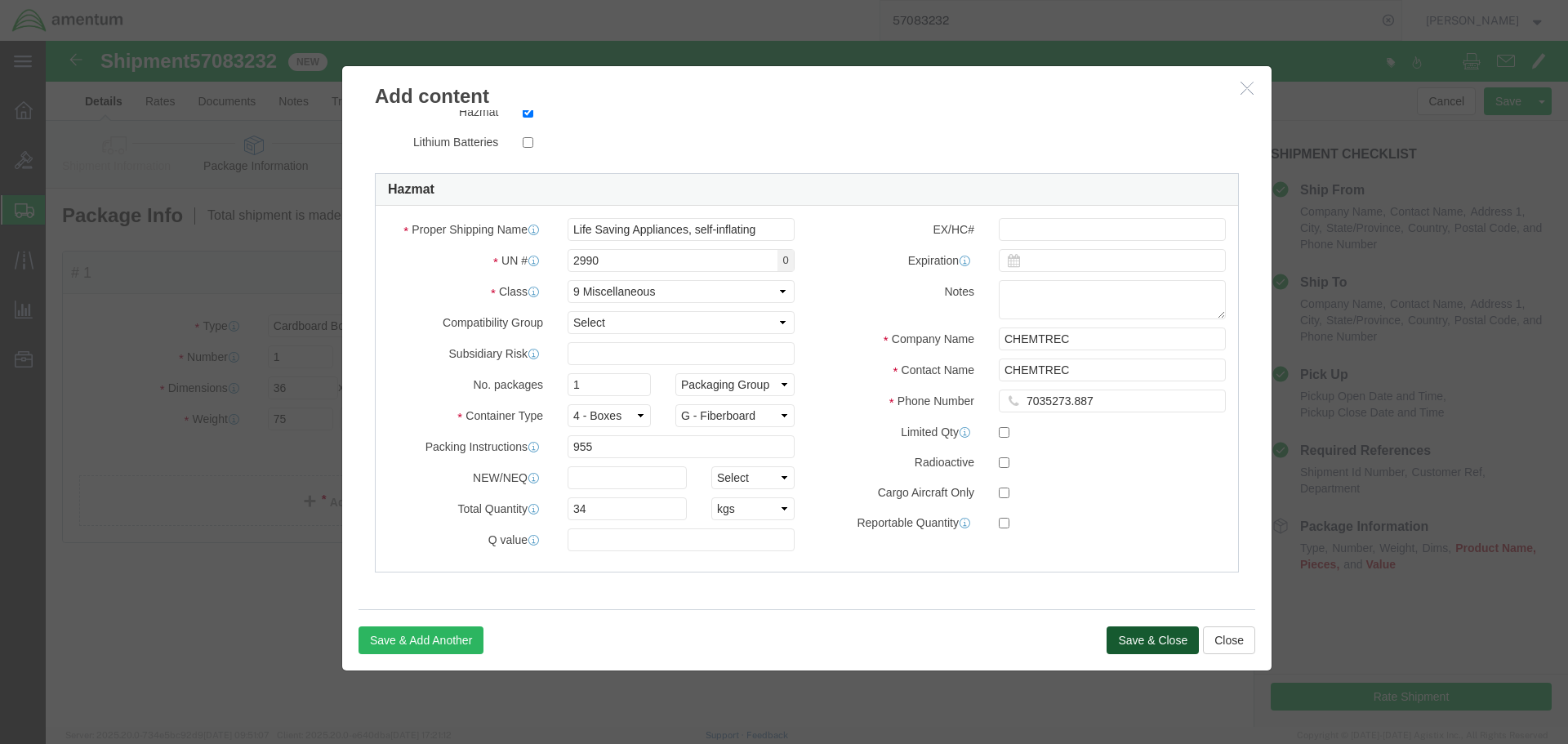
click button "Save & Close"
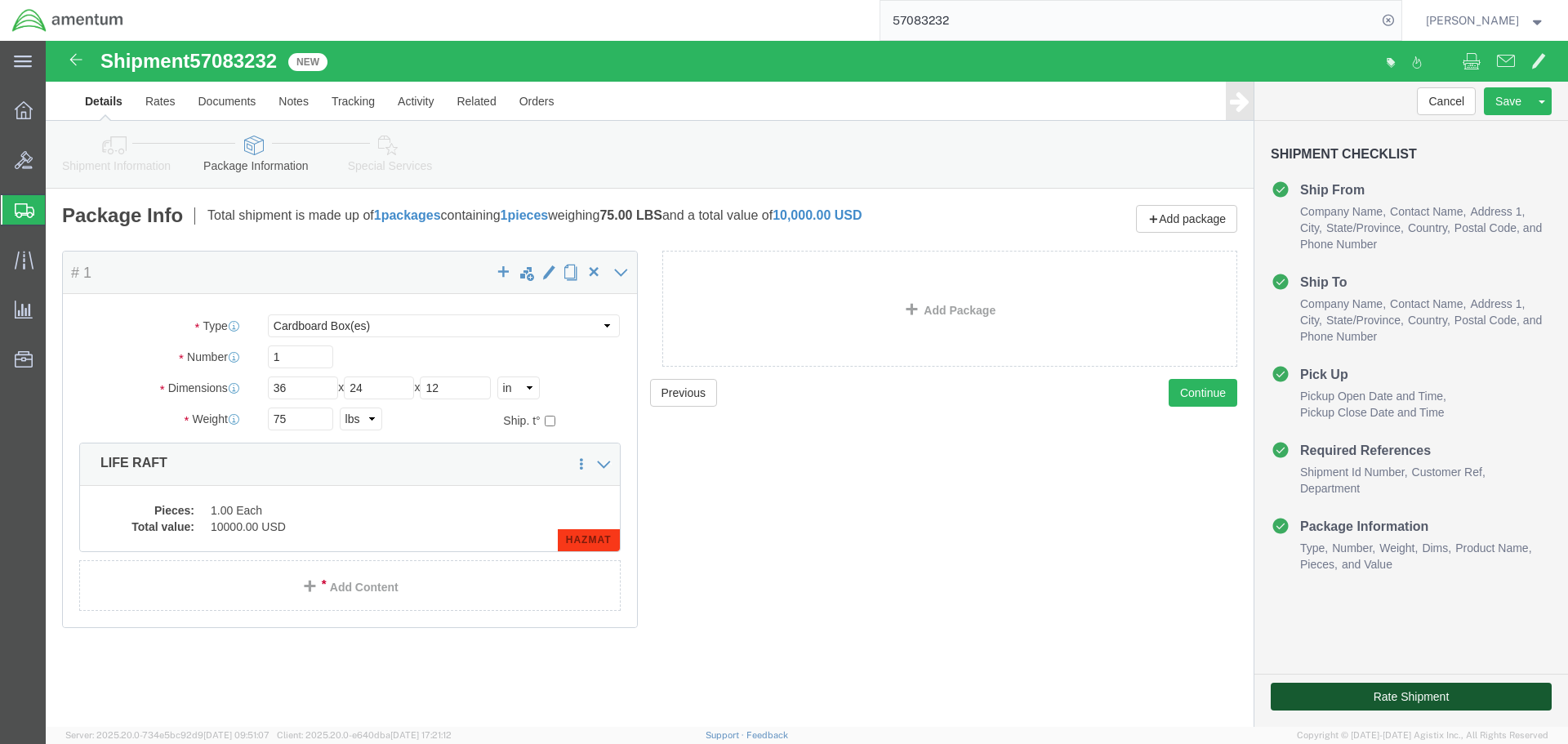
click button "Rate Shipment"
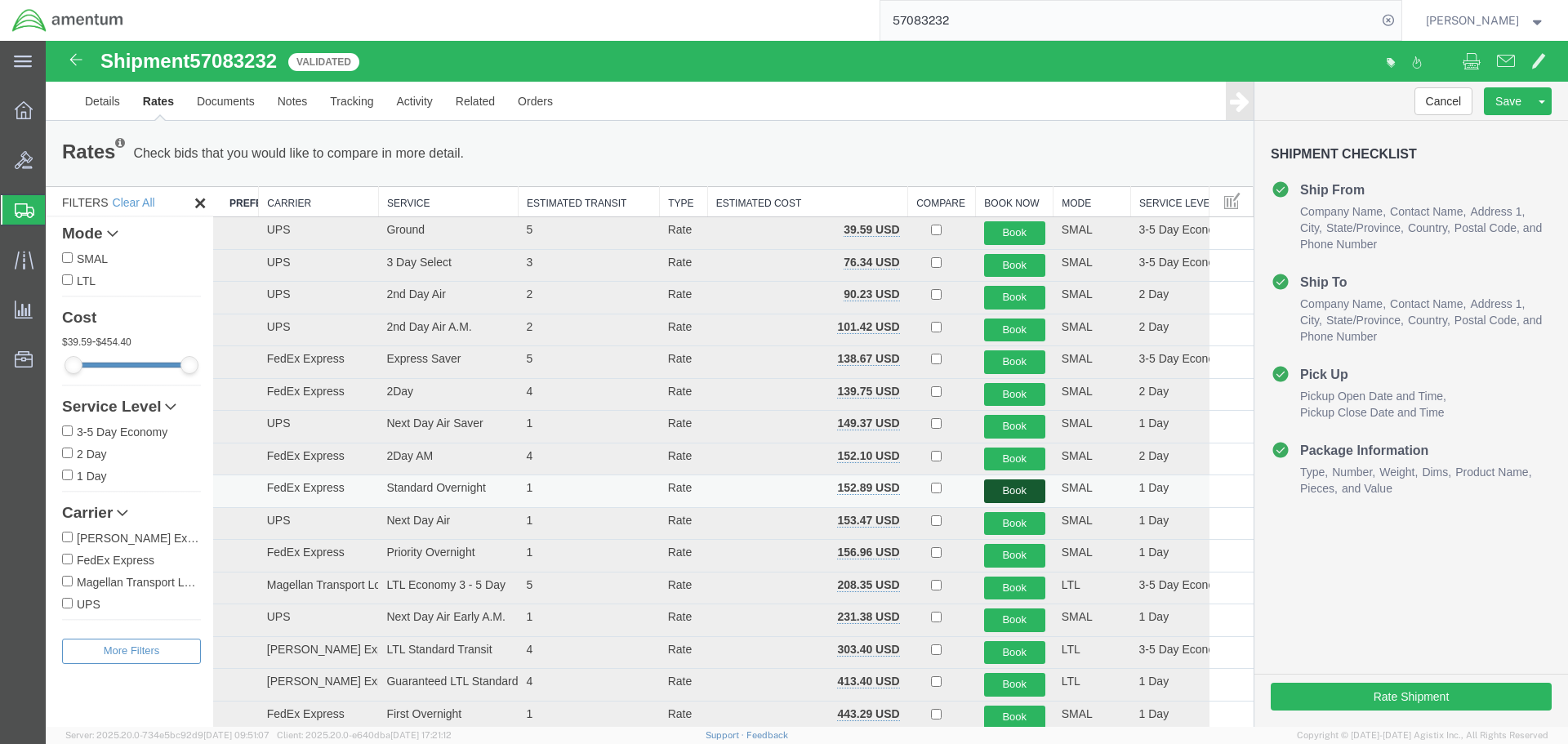
click at [997, 487] on button "Book" at bounding box center [1015, 491] width 61 height 24
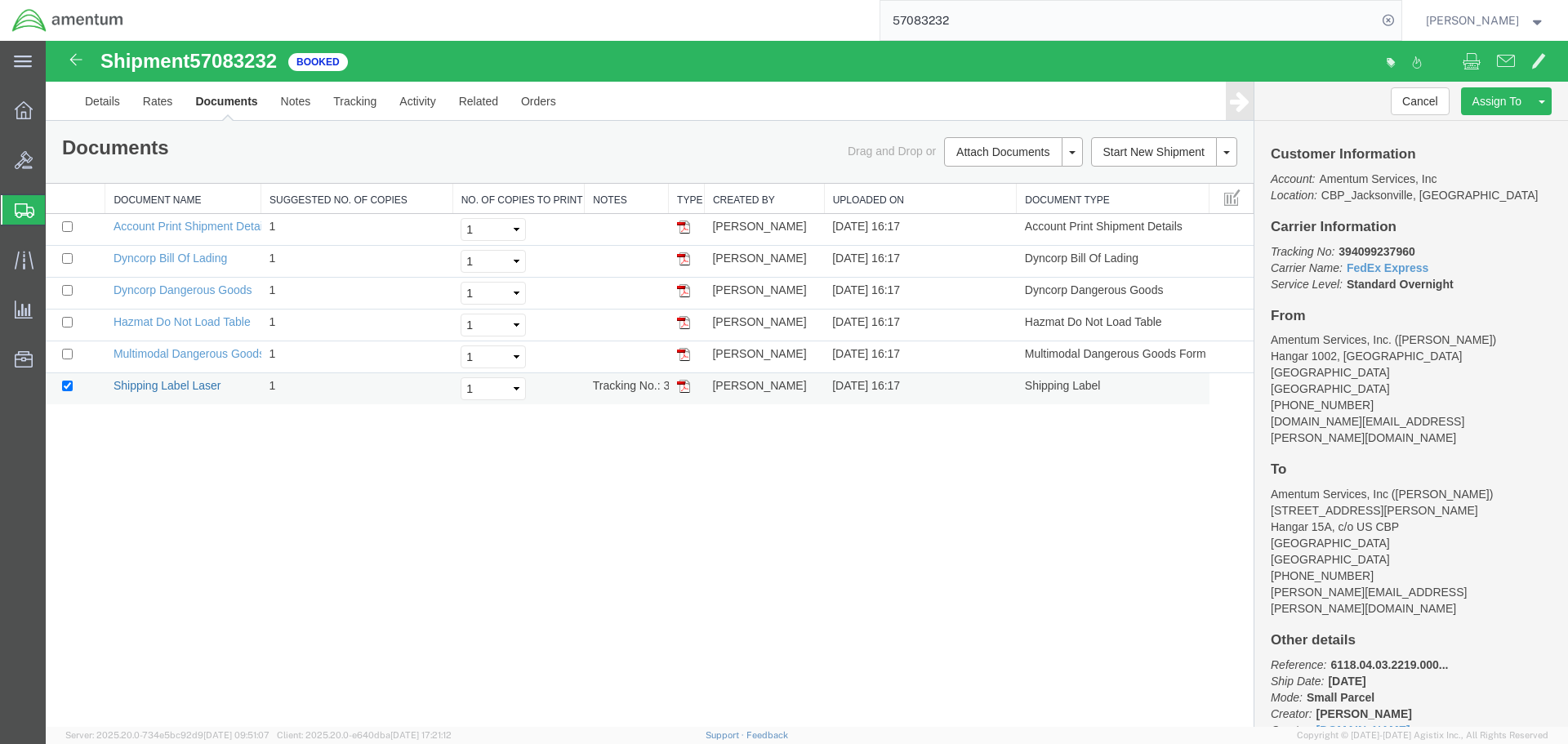
click at [163, 383] on link "Shipping Label Laser" at bounding box center [167, 385] width 108 height 13
click at [177, 293] on link "Dyncorp Dangerous Goods" at bounding box center [183, 290] width 139 height 13
